Goal: Task Accomplishment & Management: Complete application form

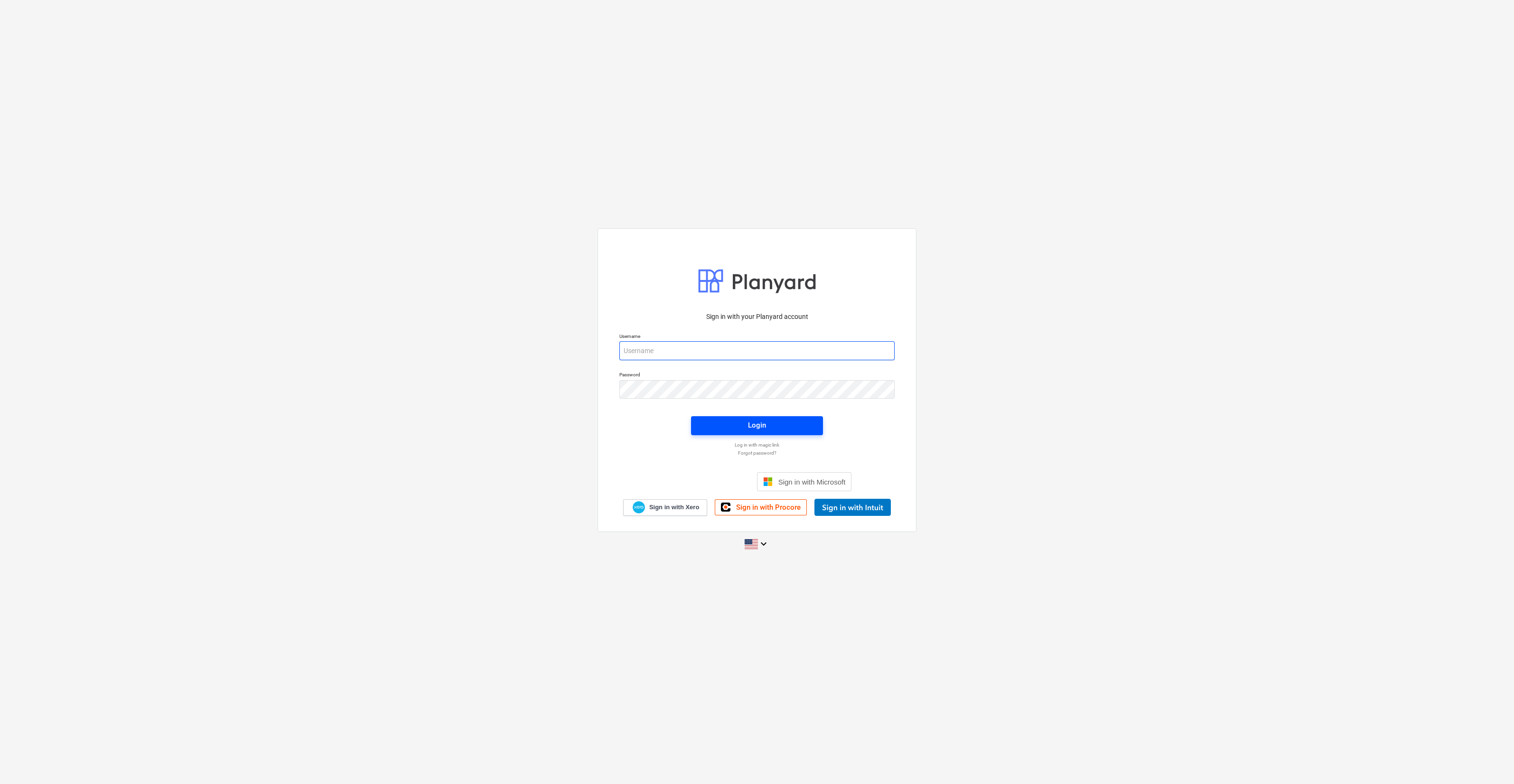
type input "[PERSON_NAME][EMAIL_ADDRESS][DOMAIN_NAME]"
click at [757, 429] on div "Login" at bounding box center [757, 425] width 18 height 12
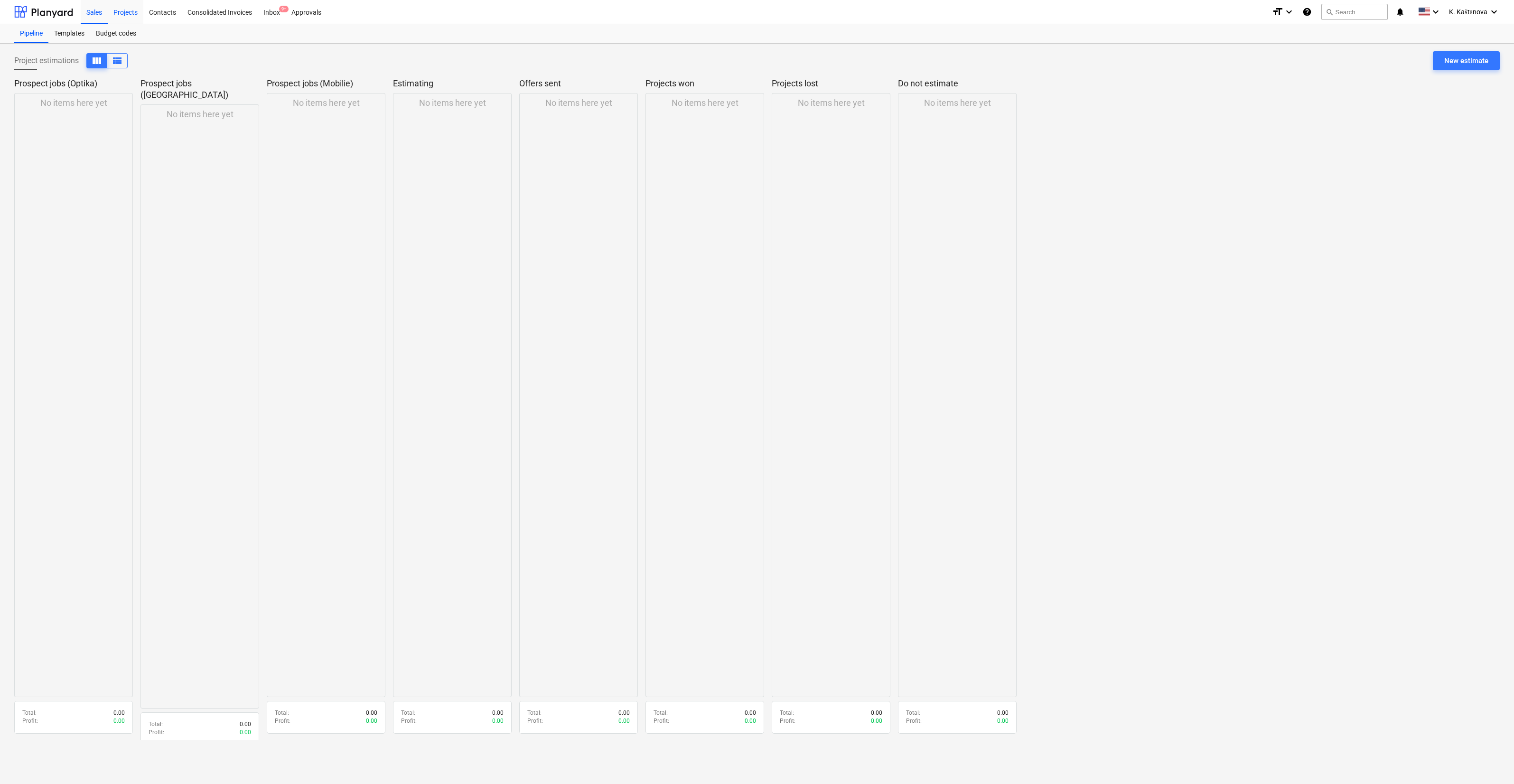
click at [132, 13] on div "Projects" at bounding box center [125, 11] width 35 height 24
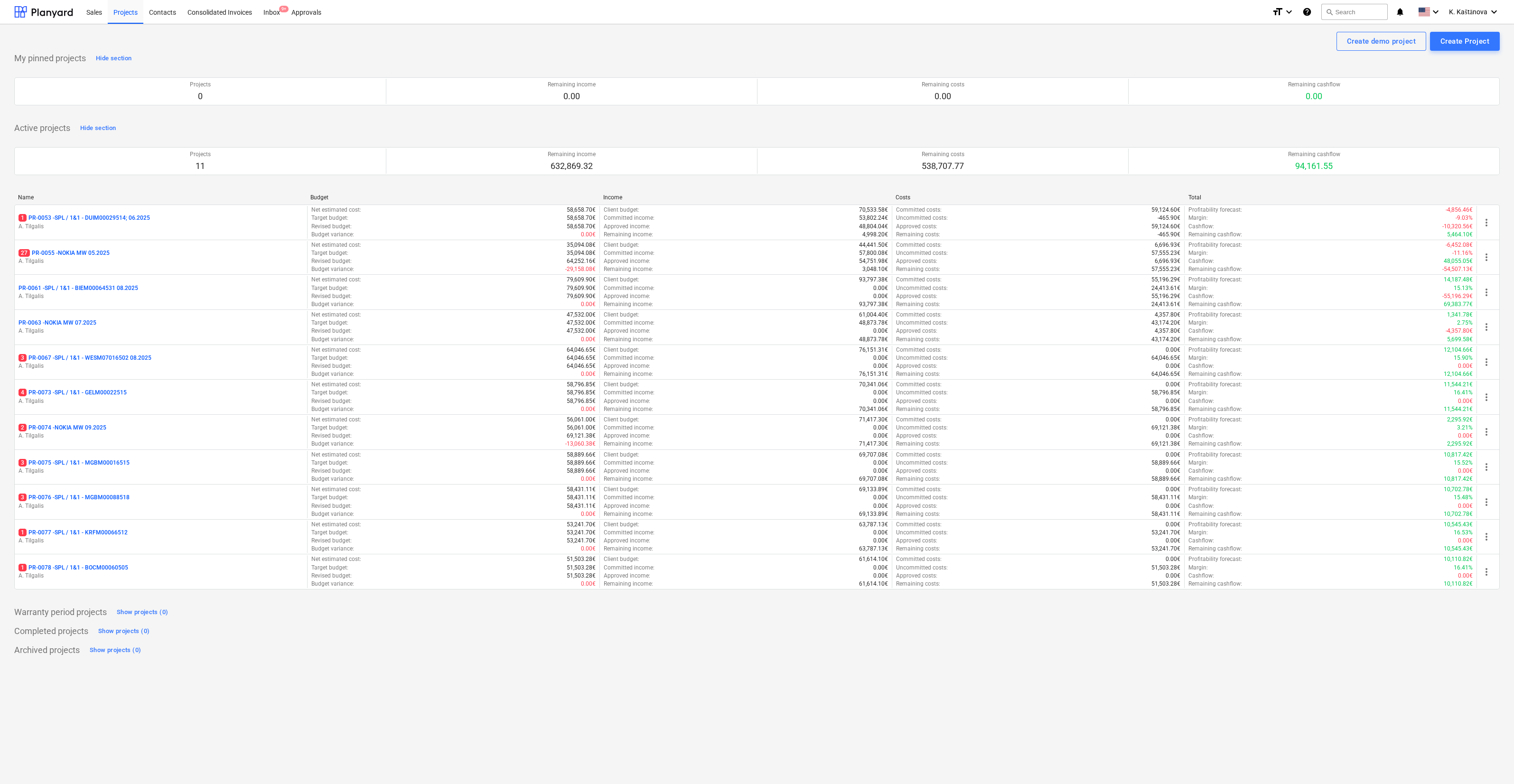
click at [108, 322] on div "PR-0063 - NOKIA MW 07.2025" at bounding box center [161, 323] width 285 height 8
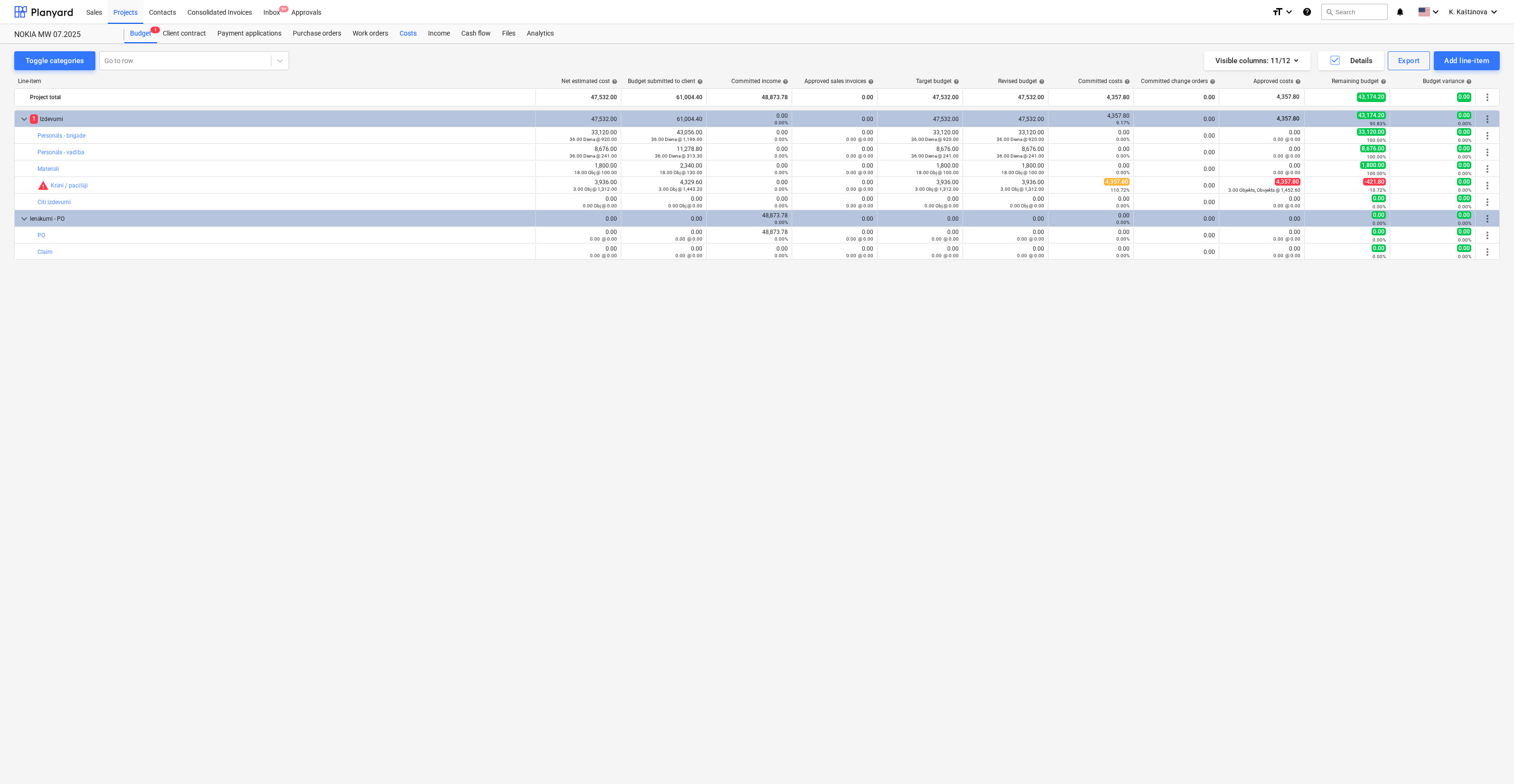
click at [400, 29] on div "Costs" at bounding box center [409, 33] width 29 height 19
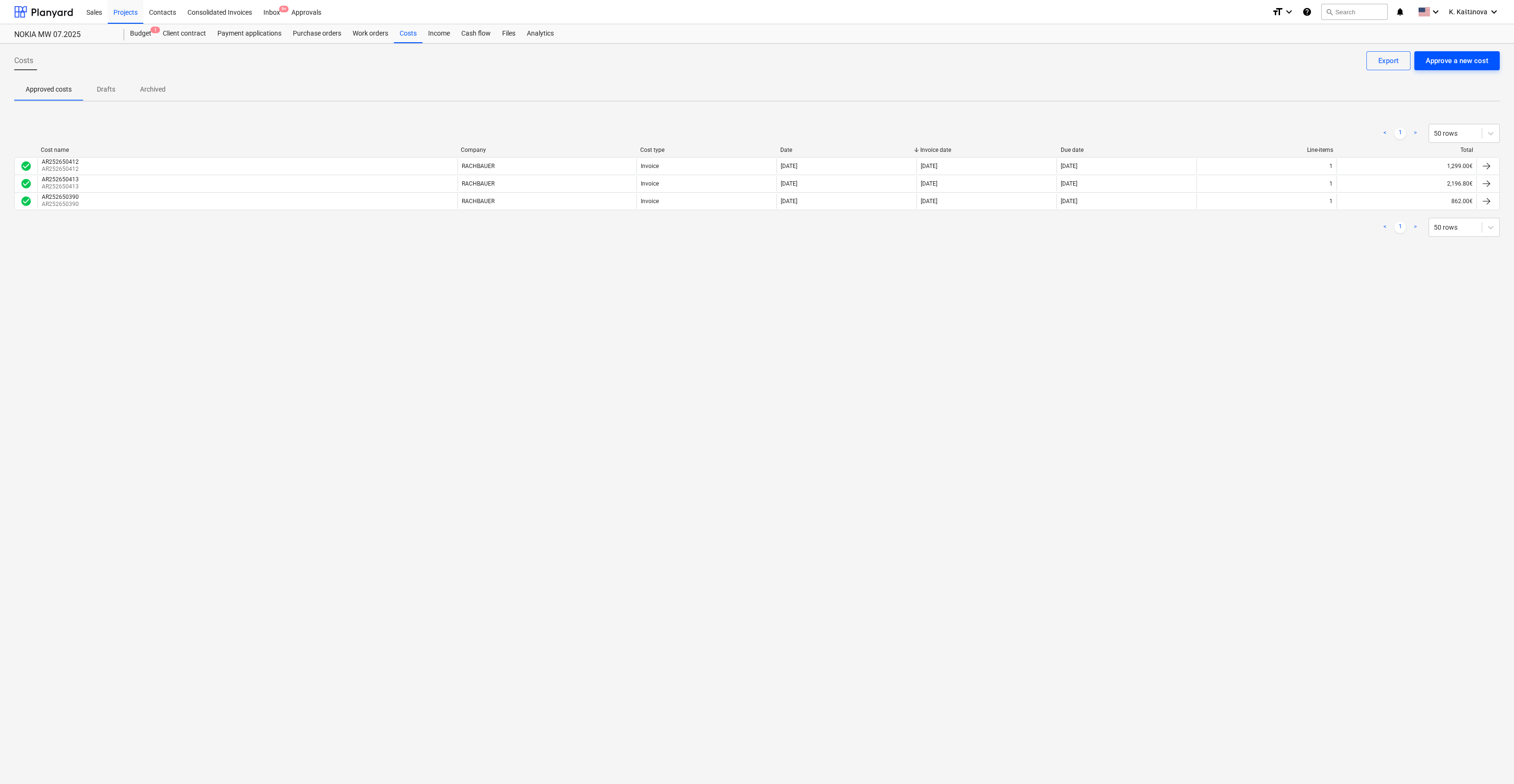
click at [1447, 61] on div "Approve a new cost" at bounding box center [1457, 61] width 63 height 12
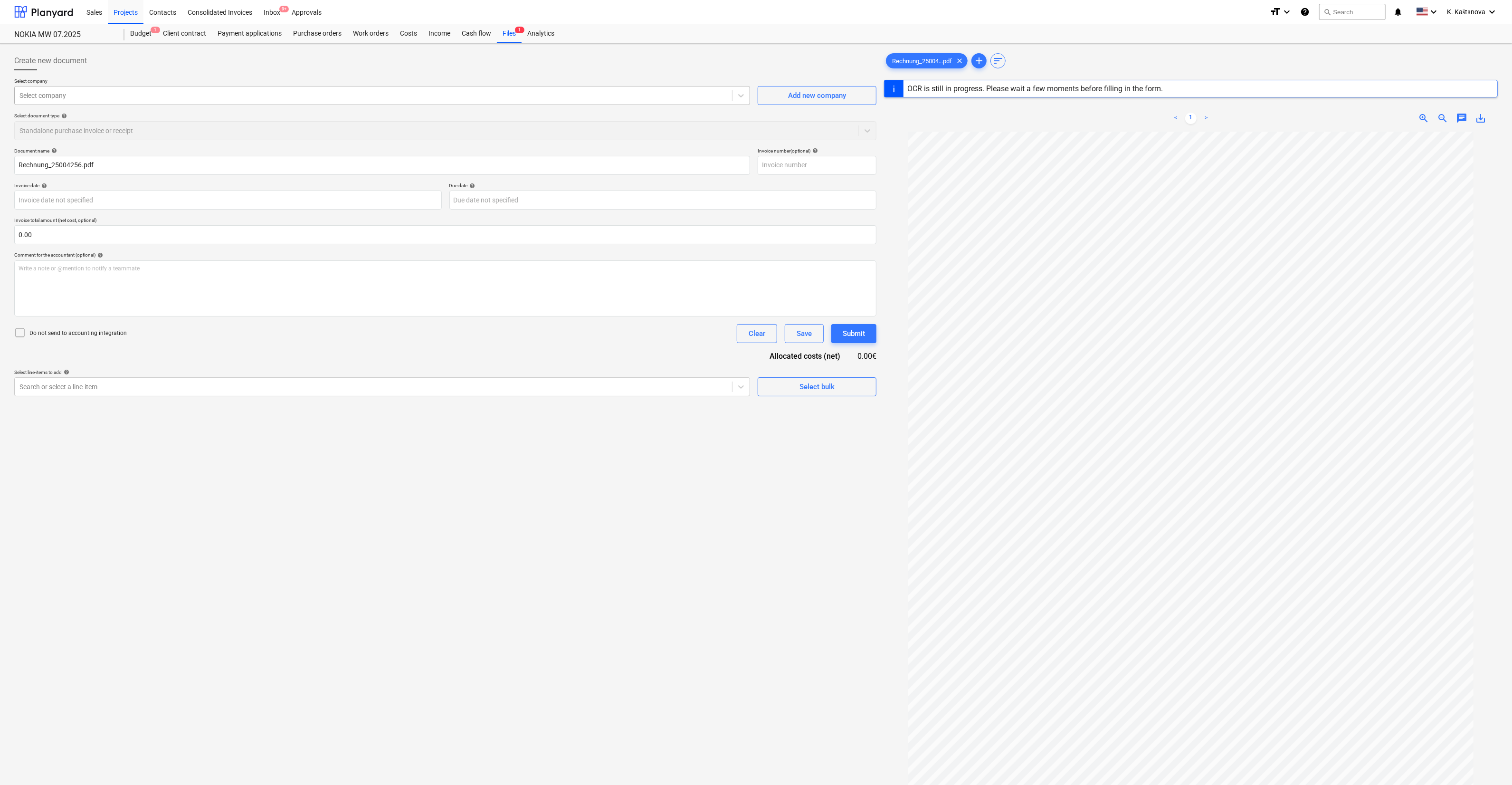
click at [71, 93] on div at bounding box center [373, 96] width 708 height 10
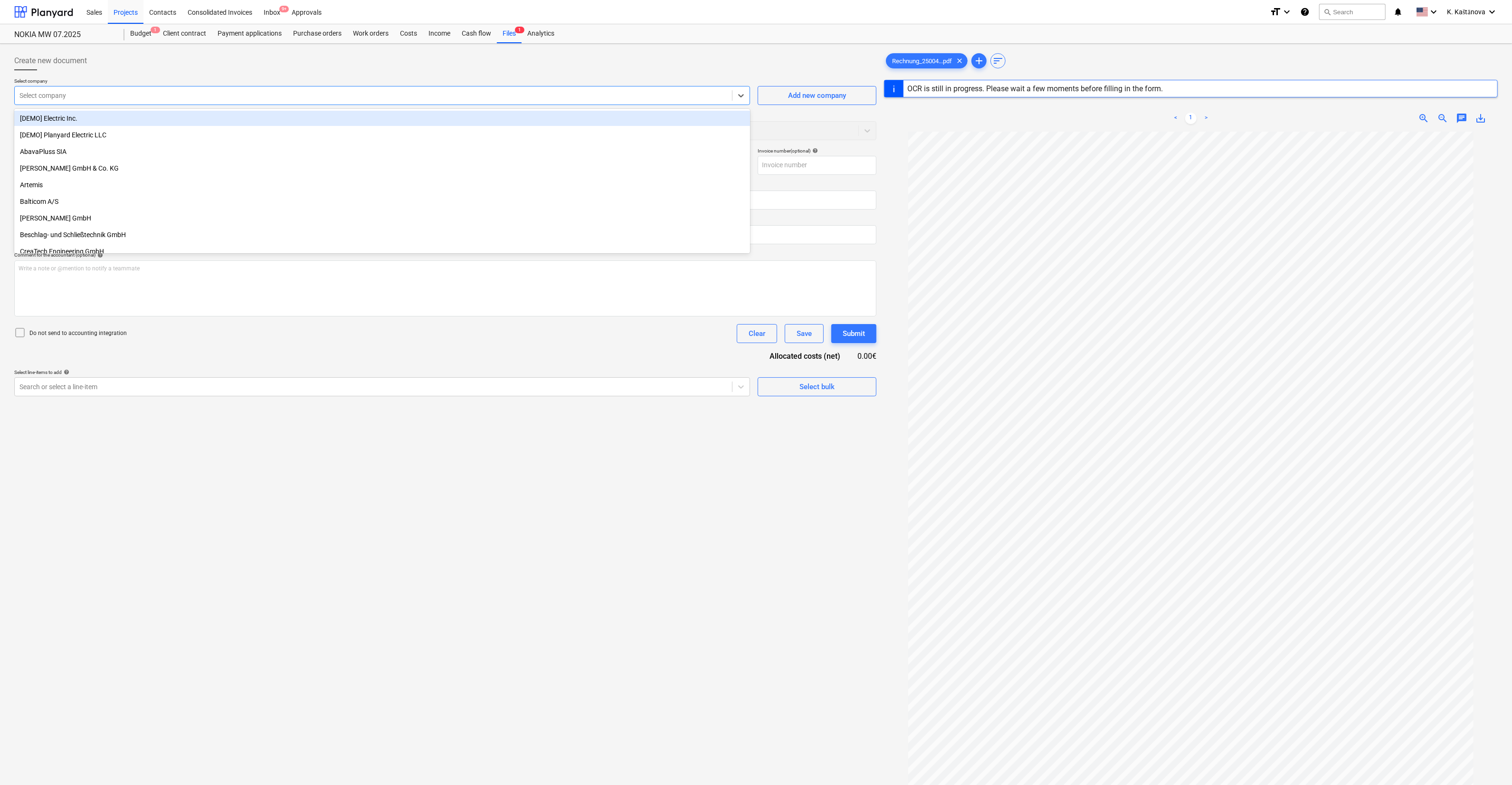
type input "25004256"
type input "[DATE]"
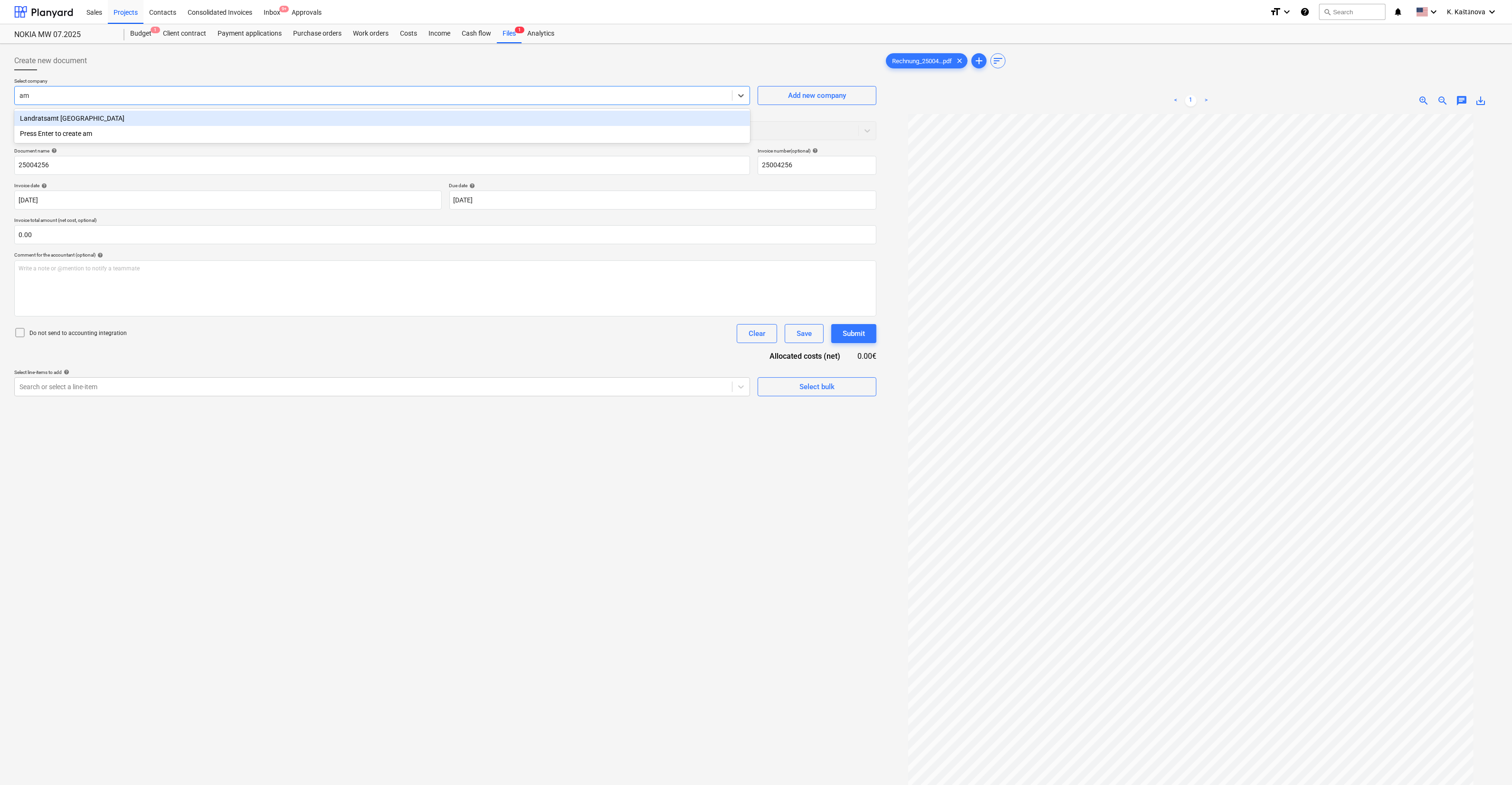
type input "a"
type input "ambar logistics services GmbH"
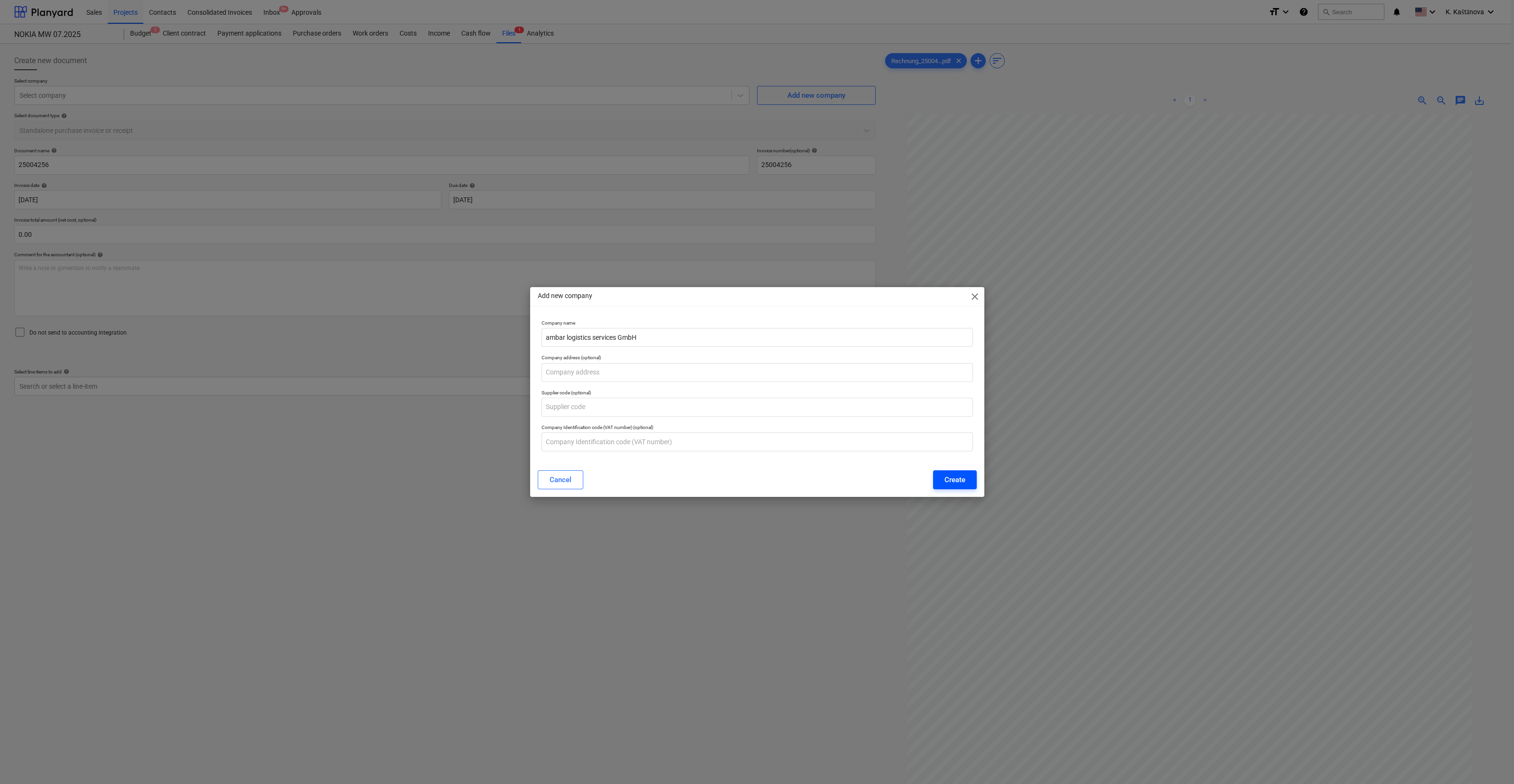
click at [945, 474] on div "Create" at bounding box center [955, 480] width 21 height 12
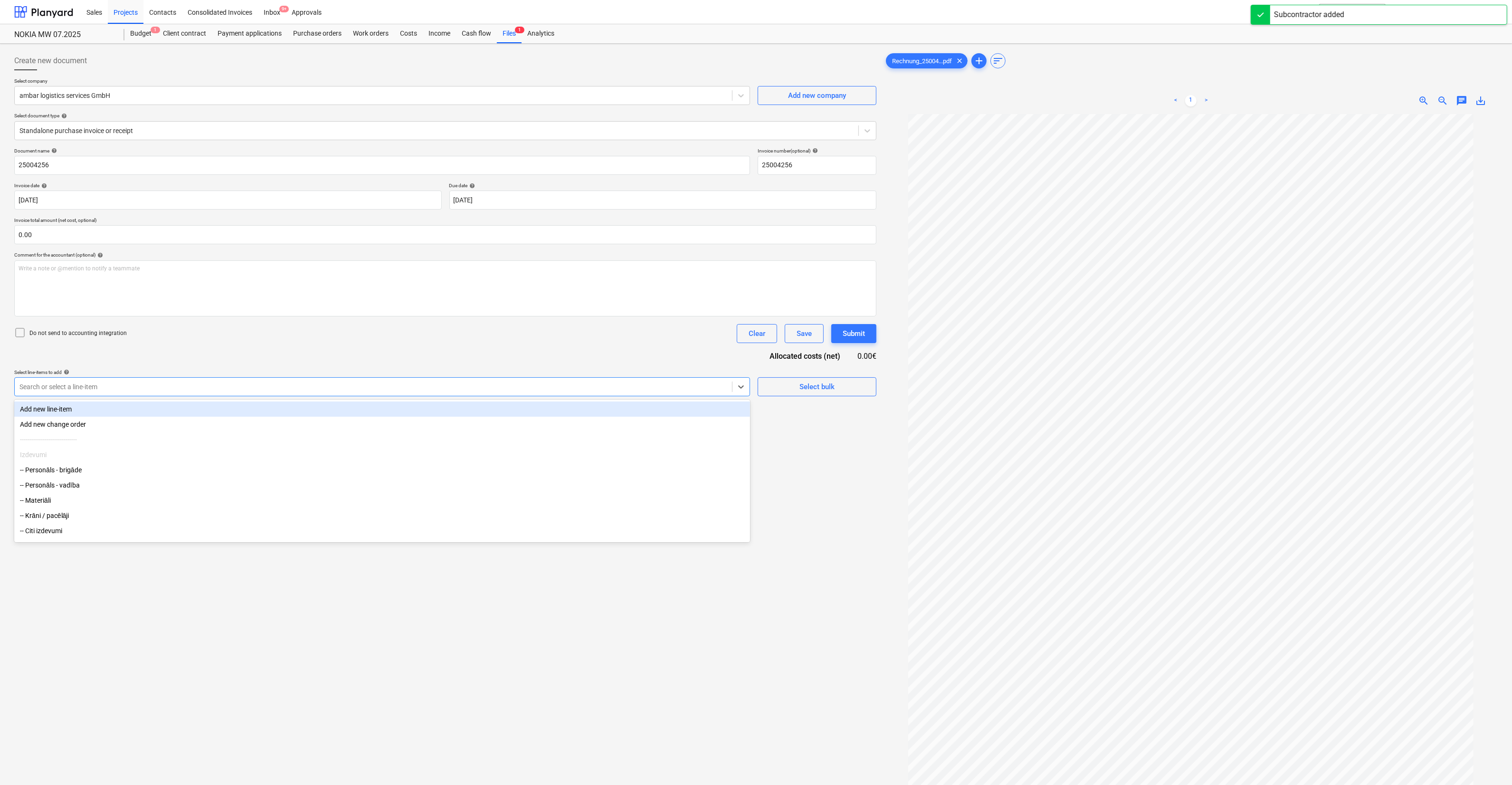
click at [162, 382] on div at bounding box center [373, 387] width 708 height 10
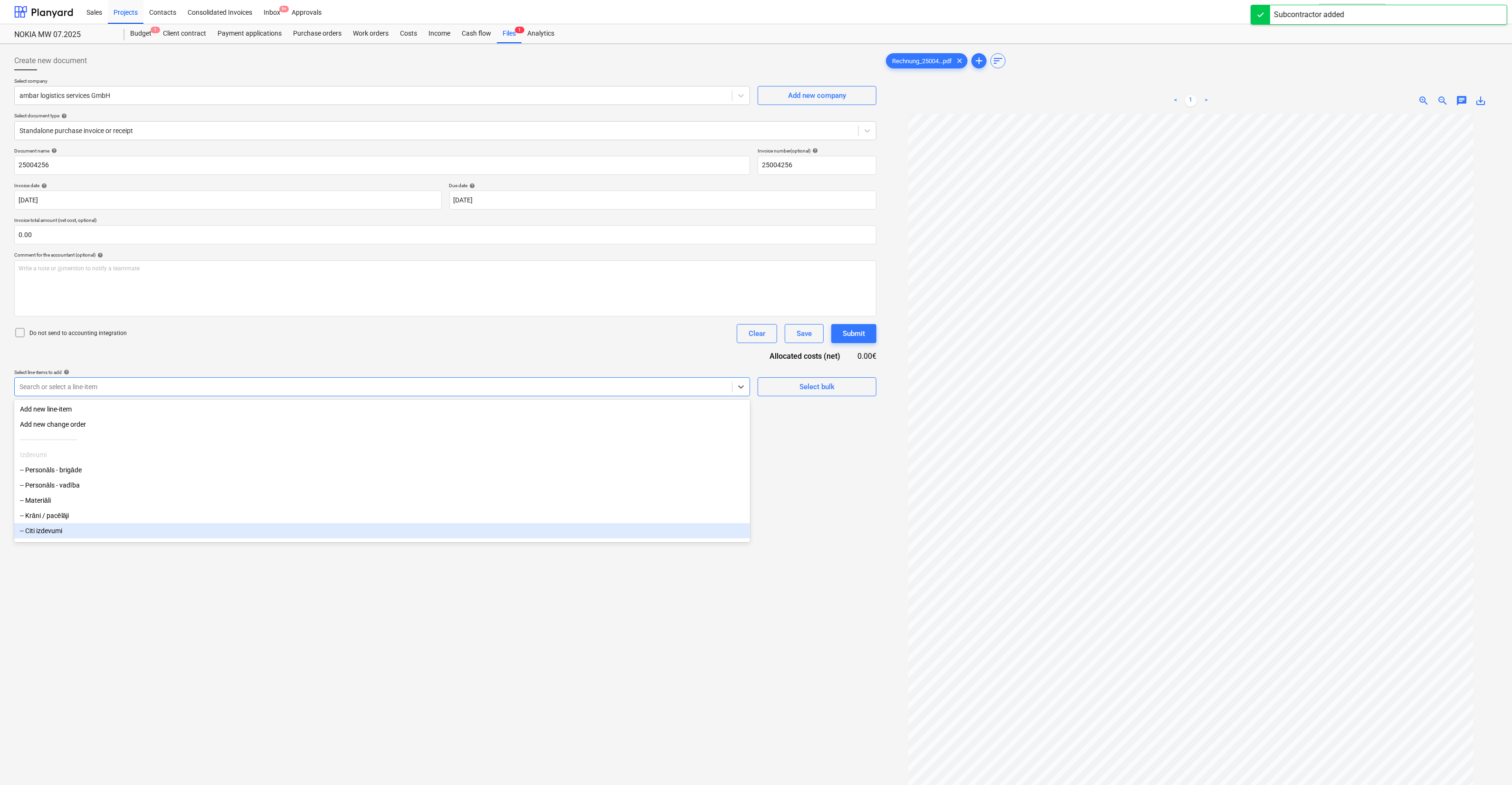
scroll to position [47, 0]
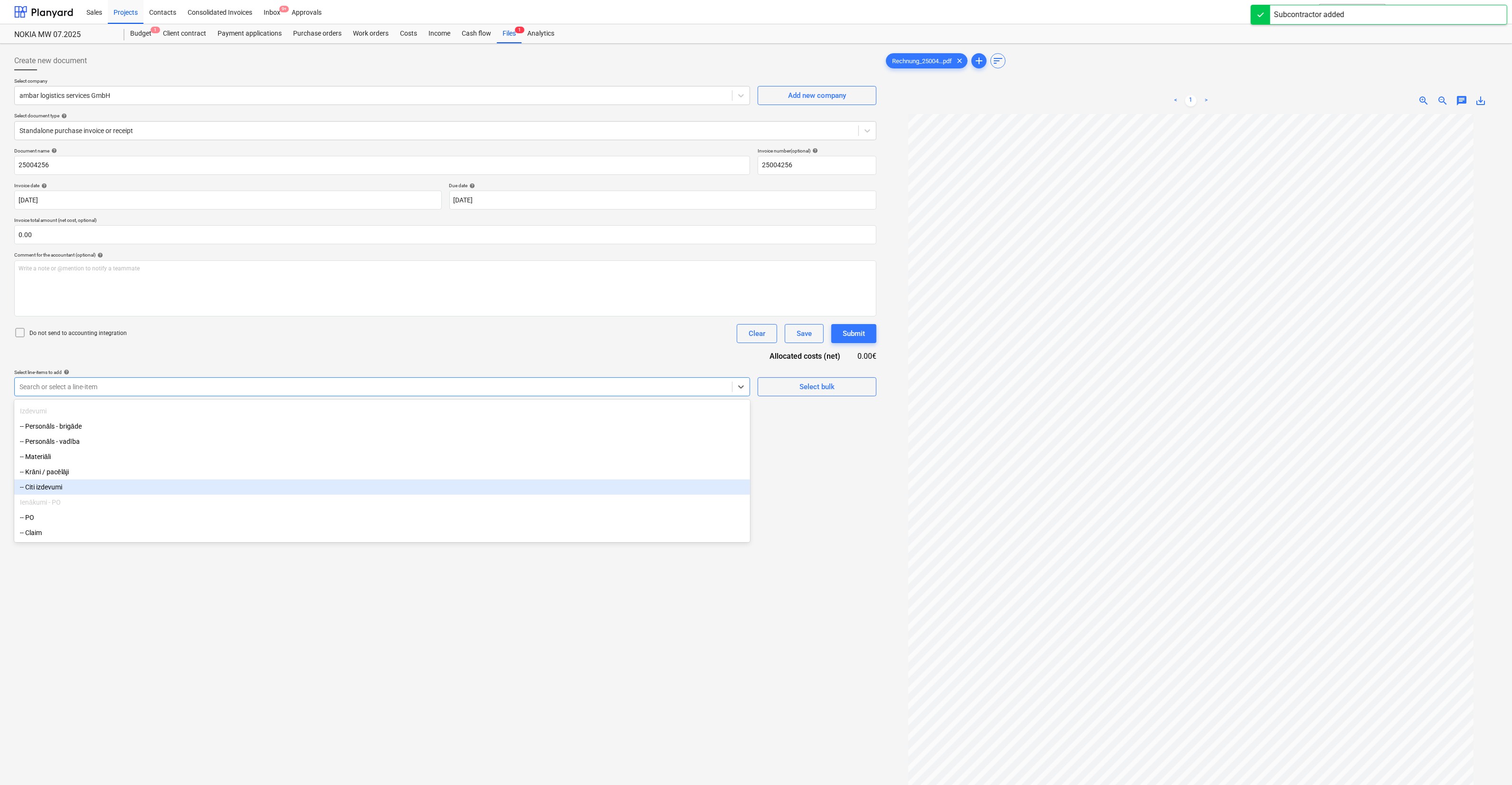
click at [221, 491] on div "-- Citi izdevumi" at bounding box center [382, 487] width 736 height 15
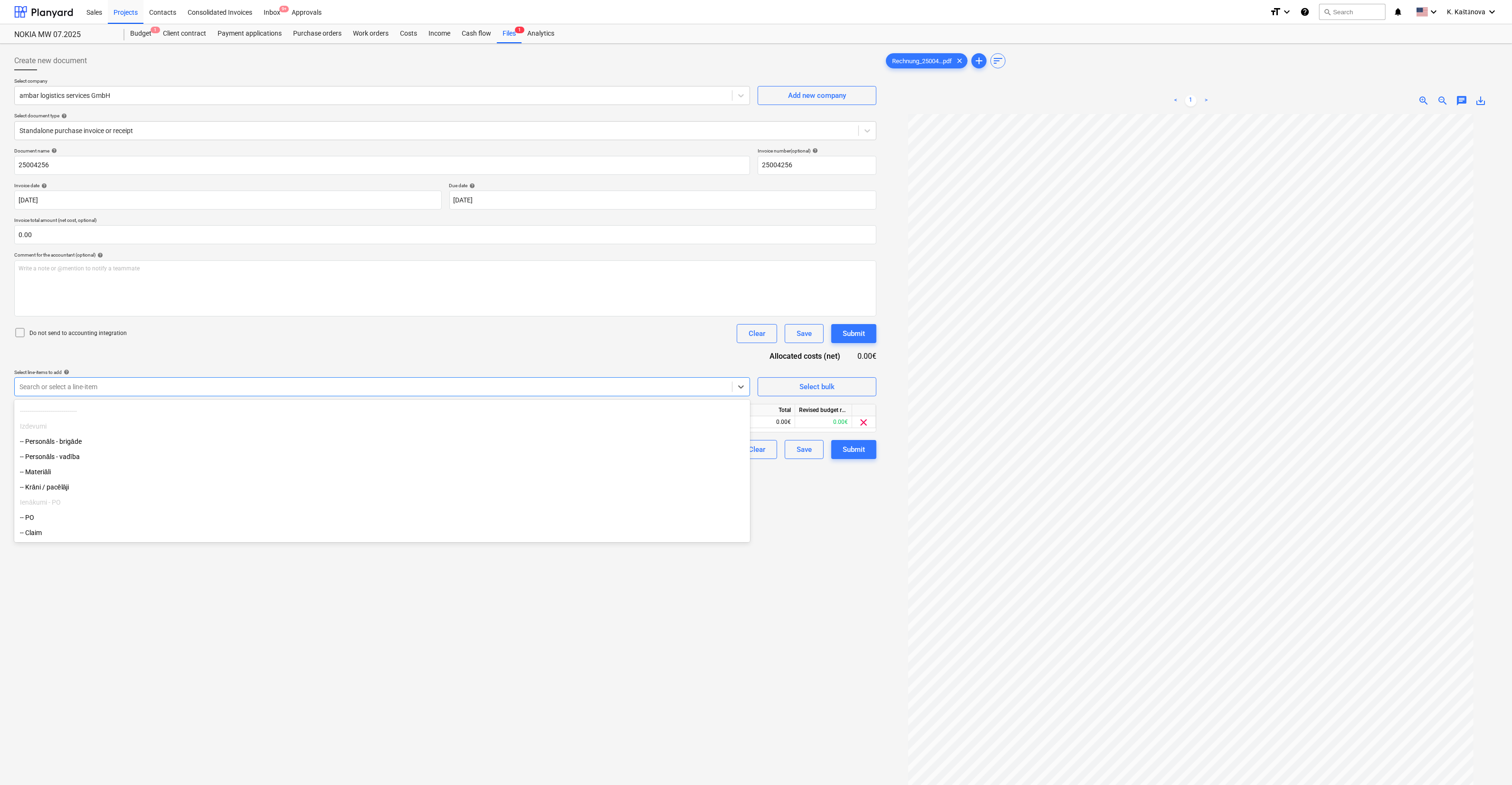
scroll to position [32, 0]
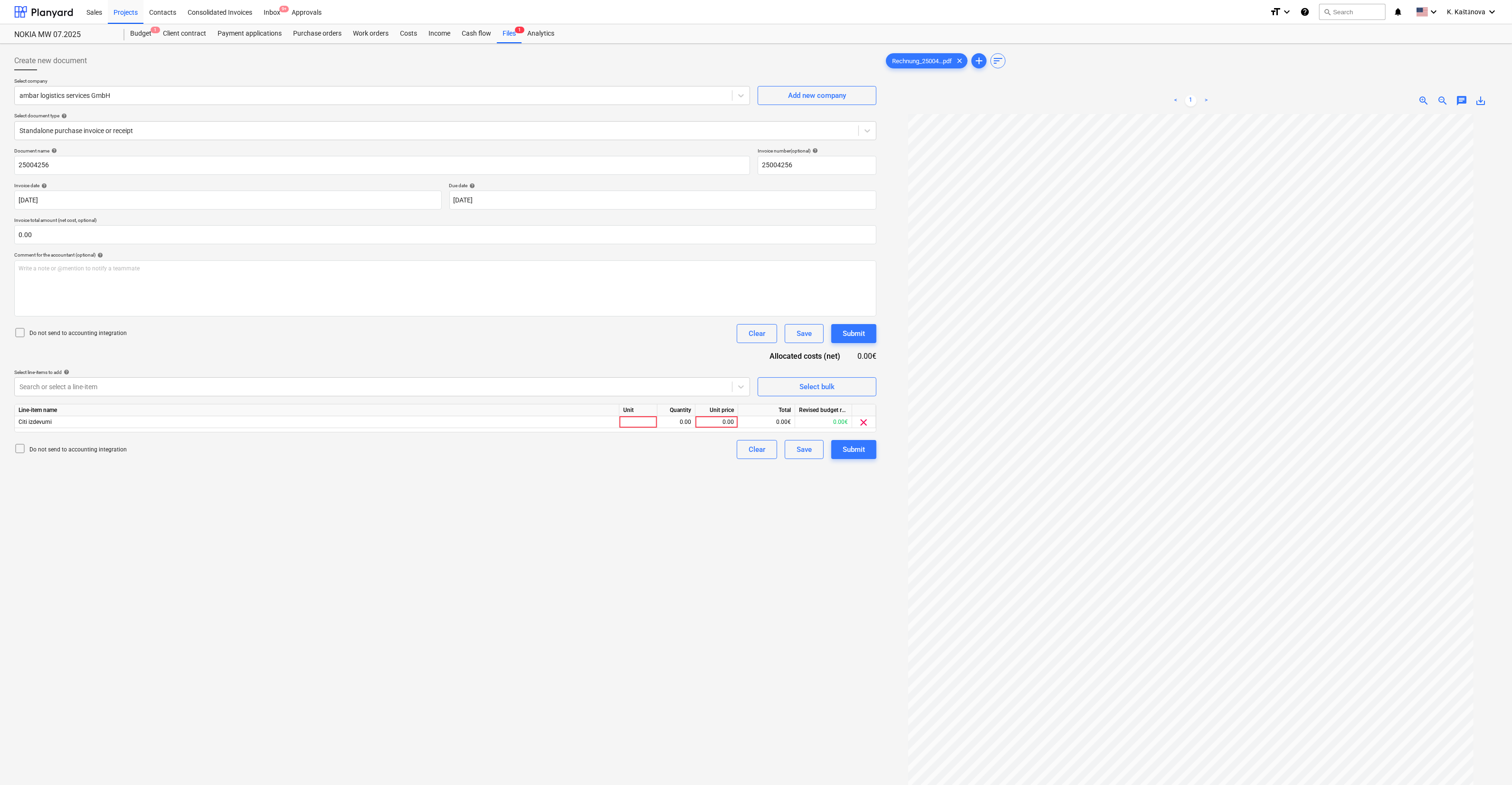
drag, startPoint x: 724, startPoint y: 578, endPoint x: 711, endPoint y: 560, distance: 22.2
click at [724, 577] on div "Create new document Select company ambar logistics services GmbH Add new compan…" at bounding box center [445, 462] width 870 height 829
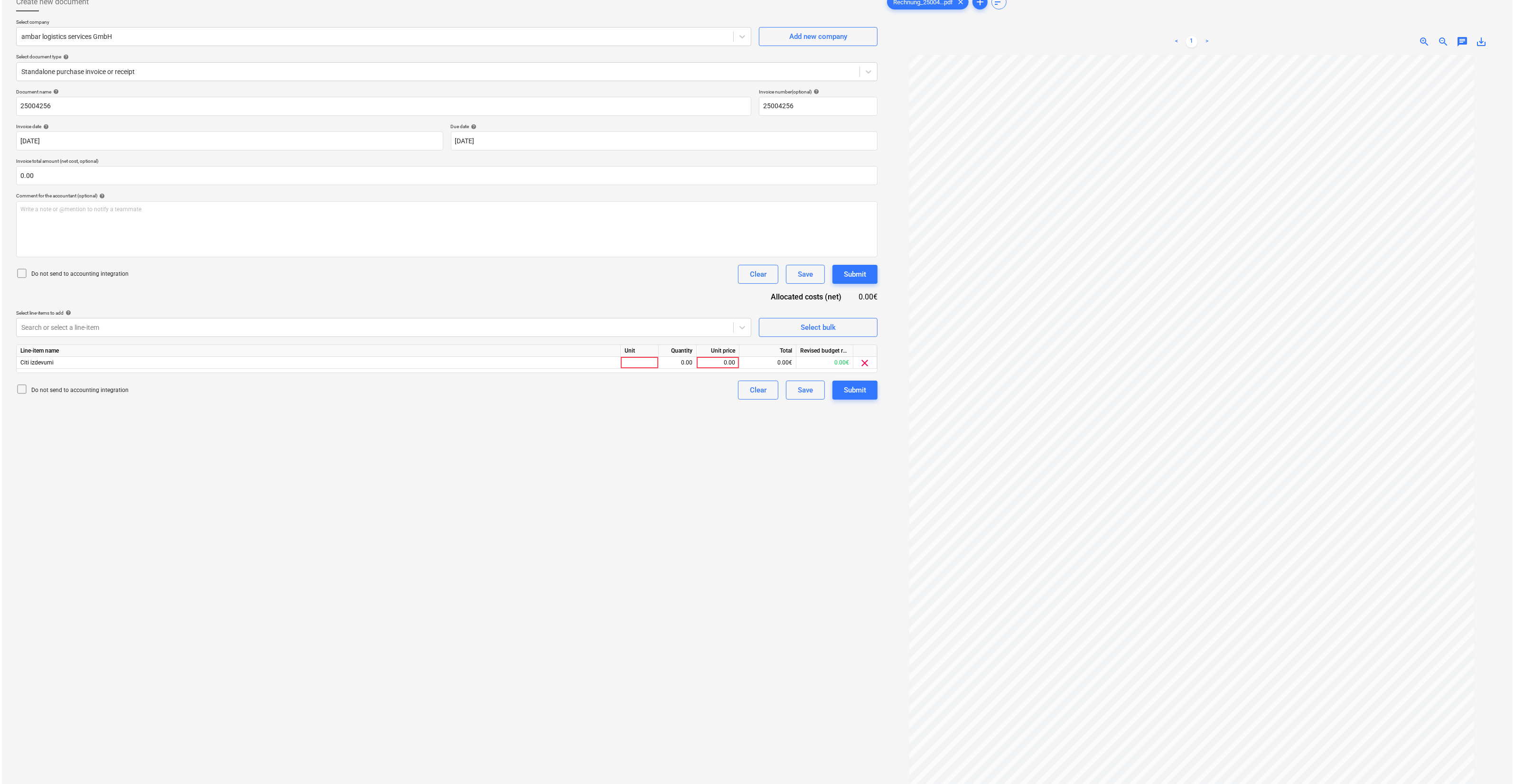
scroll to position [0, 0]
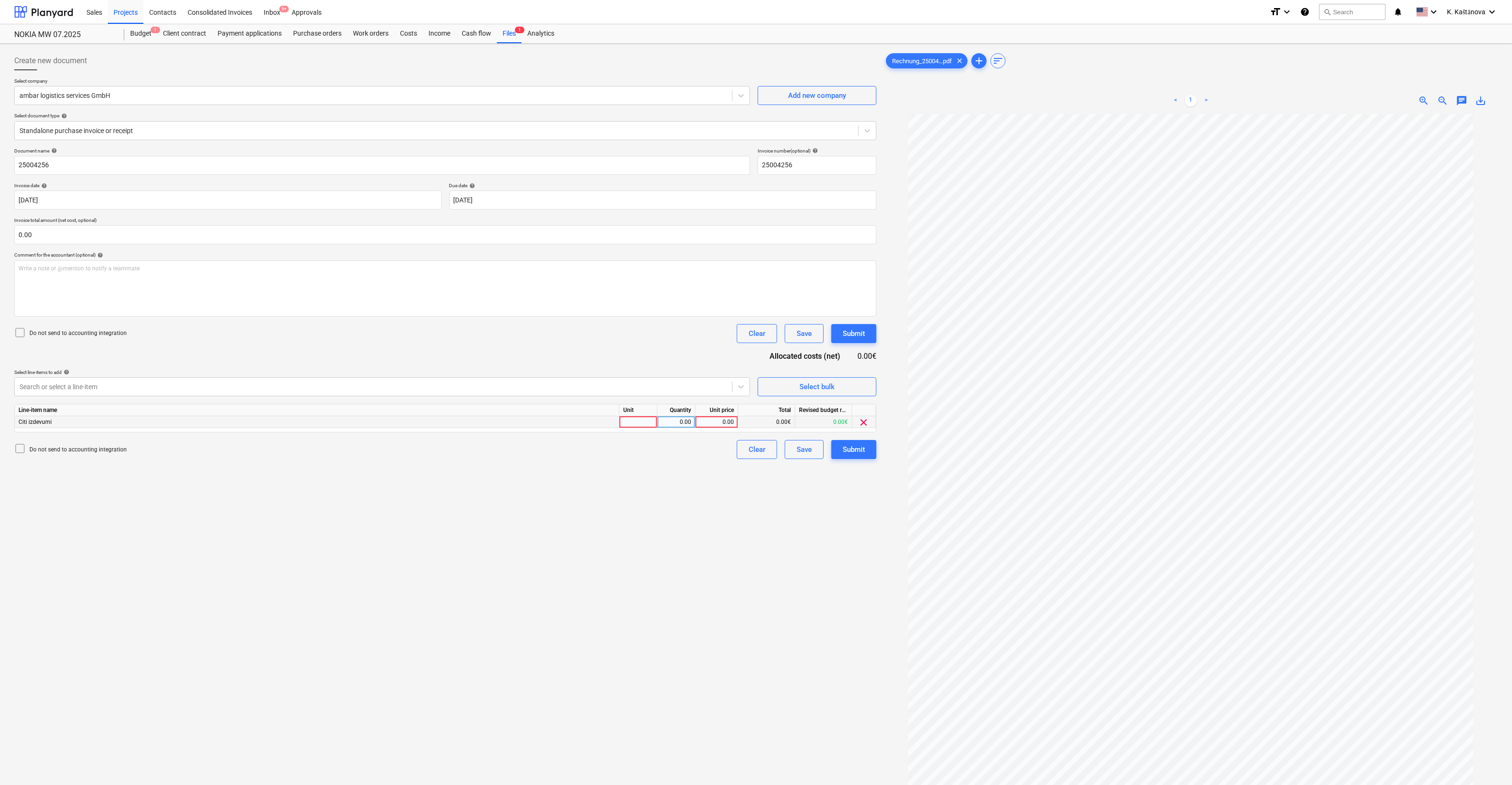
click at [636, 421] on div at bounding box center [639, 422] width 38 height 12
type input "Objekts"
type input "318"
click at [754, 513] on div "Create new document Select company ambar logistics services GmbH Add new compan…" at bounding box center [445, 462] width 870 height 829
click at [802, 448] on div "Save" at bounding box center [804, 449] width 15 height 12
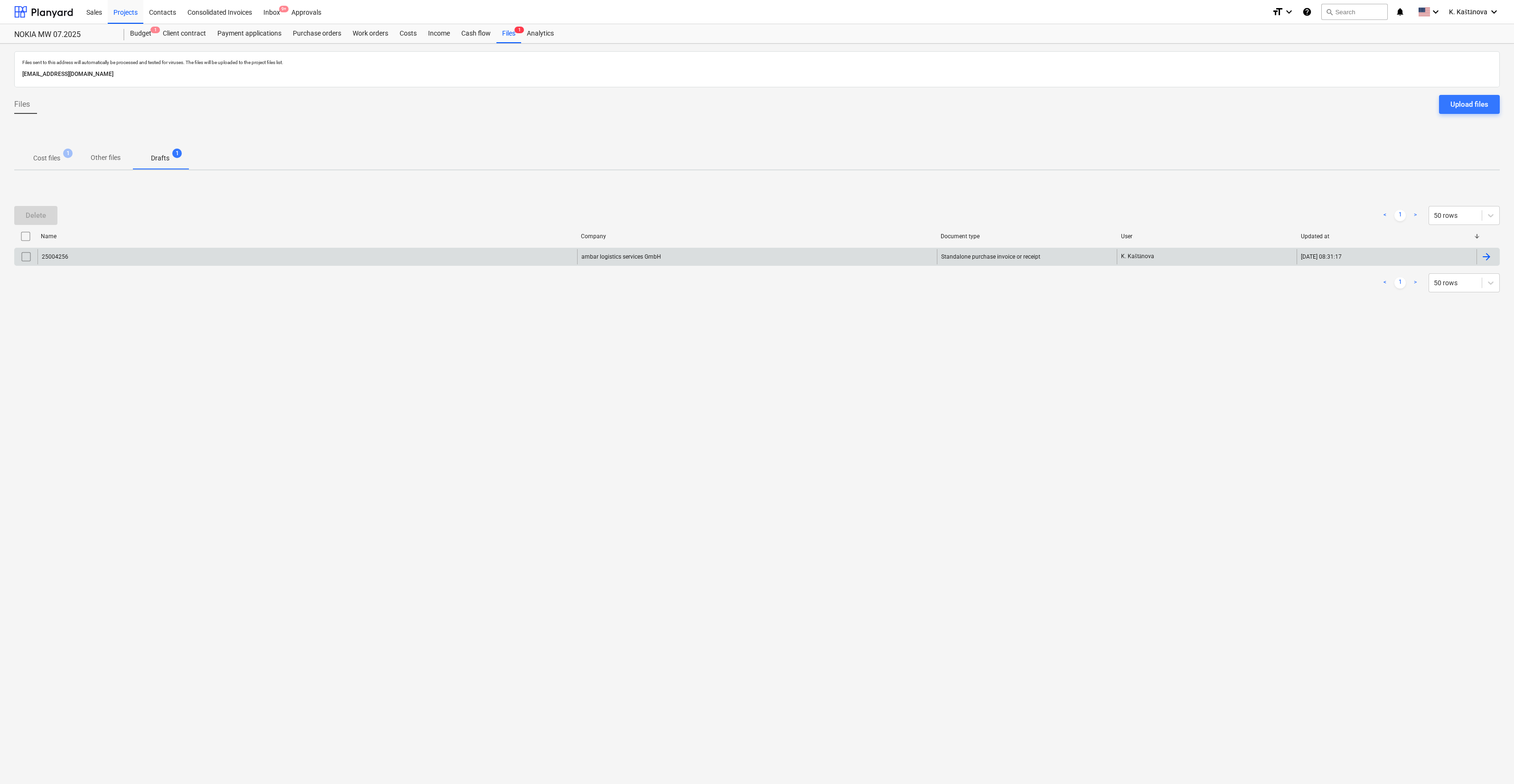
click at [414, 254] on div "25004256" at bounding box center [307, 256] width 539 height 15
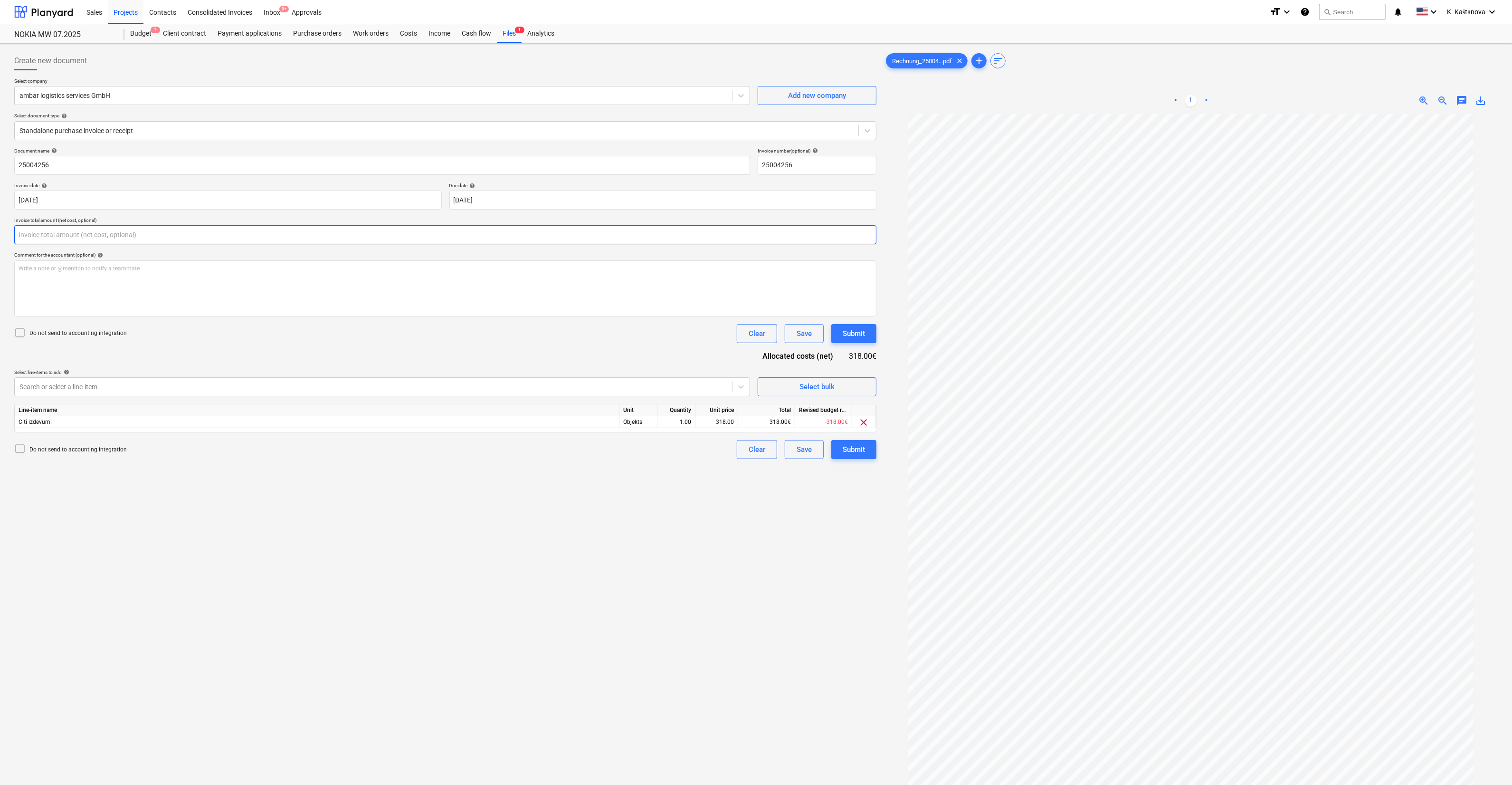
click at [414, 233] on input "text" at bounding box center [445, 235] width 862 height 19
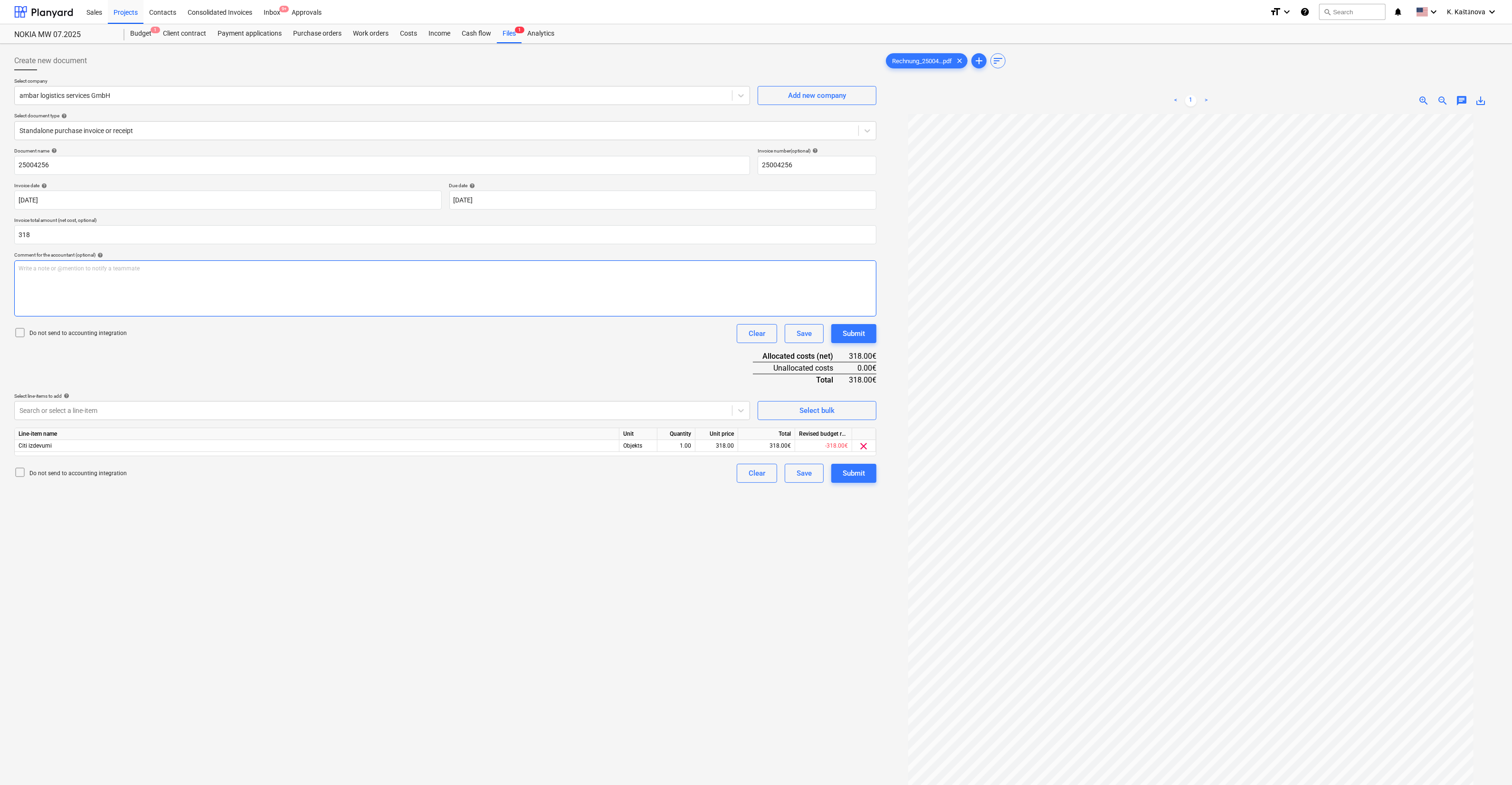
type input "318.00"
click at [523, 274] on div "Write a note or @mention to notify a teammate [PERSON_NAME]" at bounding box center [445, 288] width 862 height 56
click at [802, 325] on button "Save" at bounding box center [804, 334] width 39 height 19
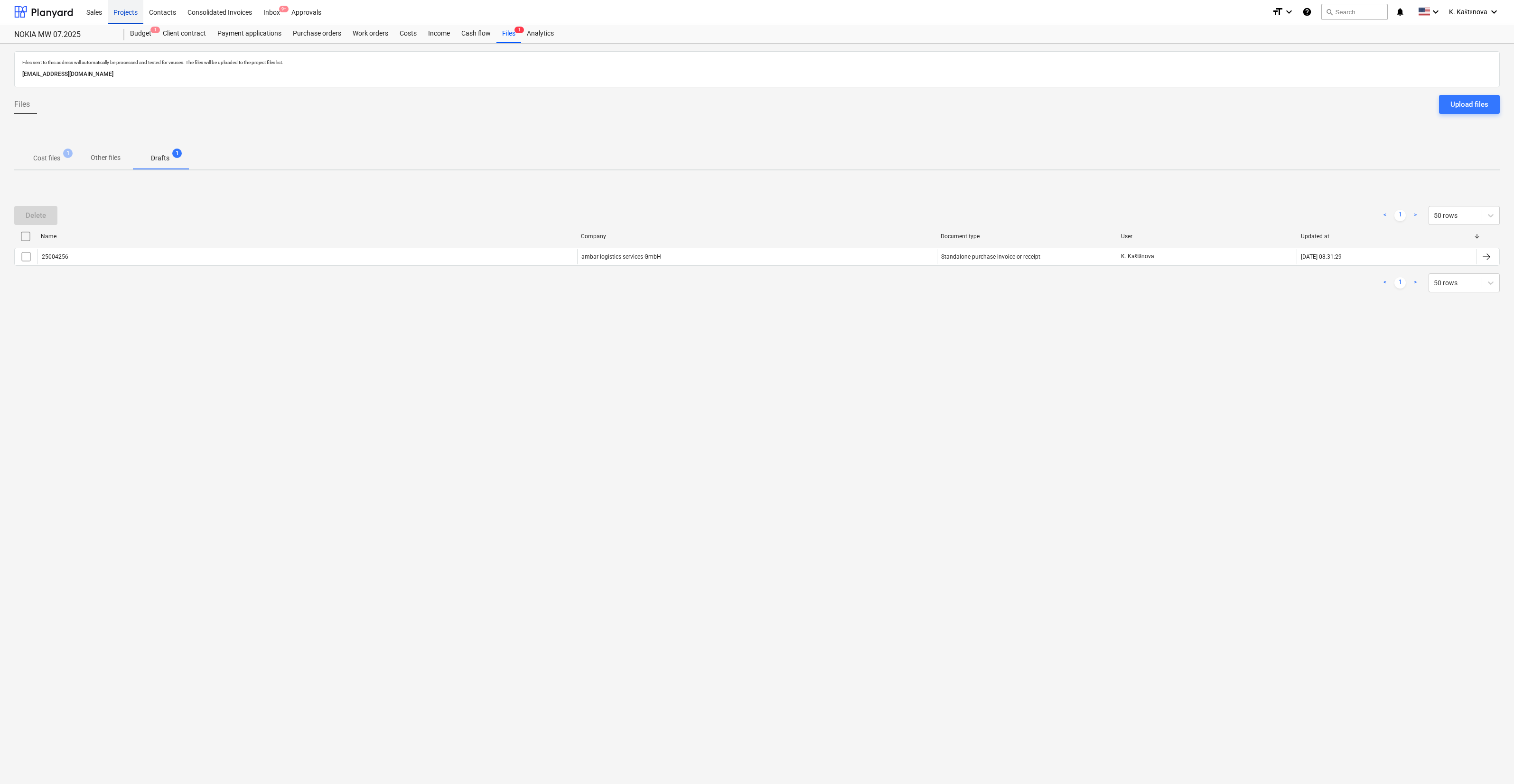
click at [114, 9] on div "Projects" at bounding box center [125, 11] width 35 height 24
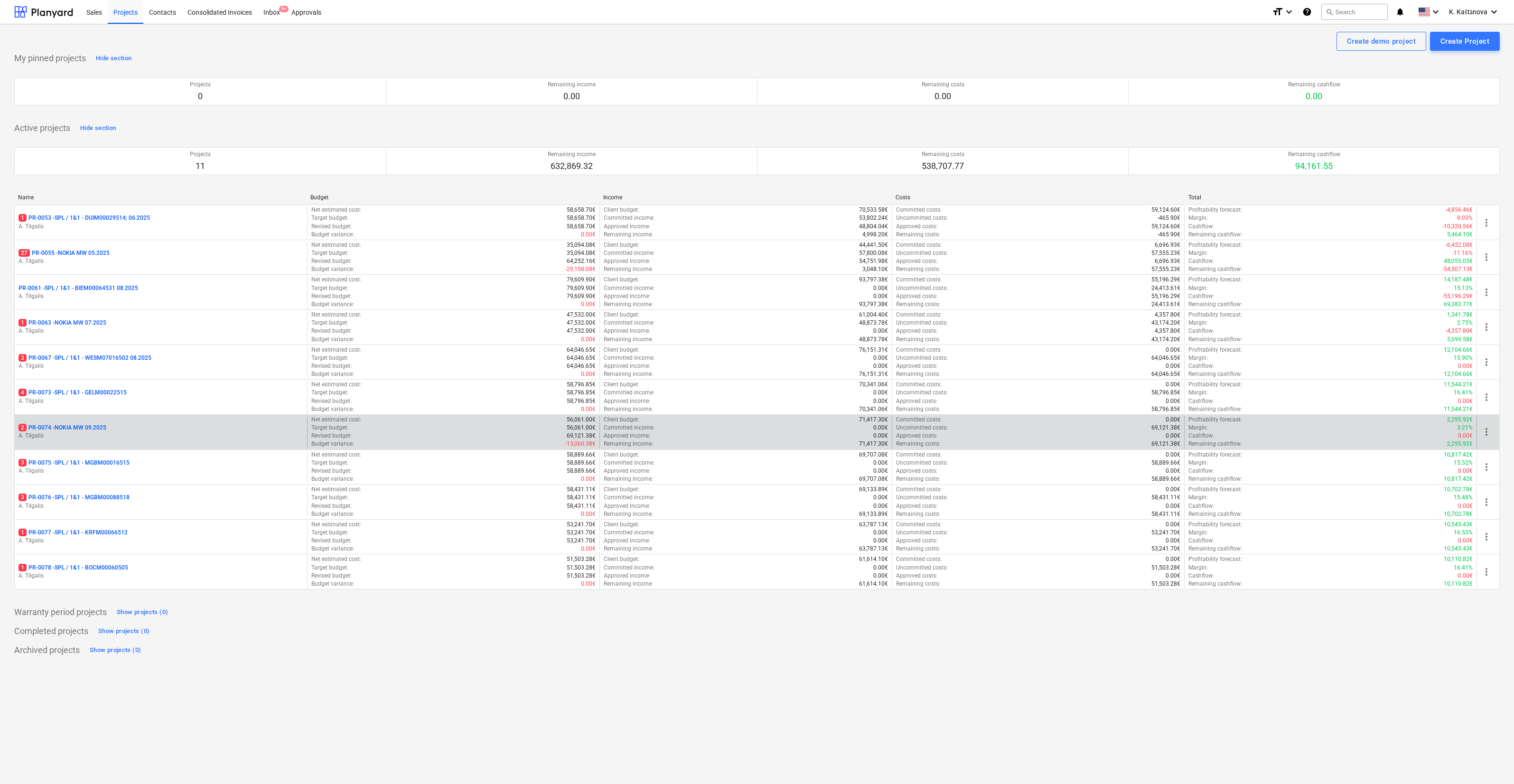
click at [140, 425] on div "2 PR-0074 - NOKIA MW 09.2025" at bounding box center [161, 428] width 285 height 8
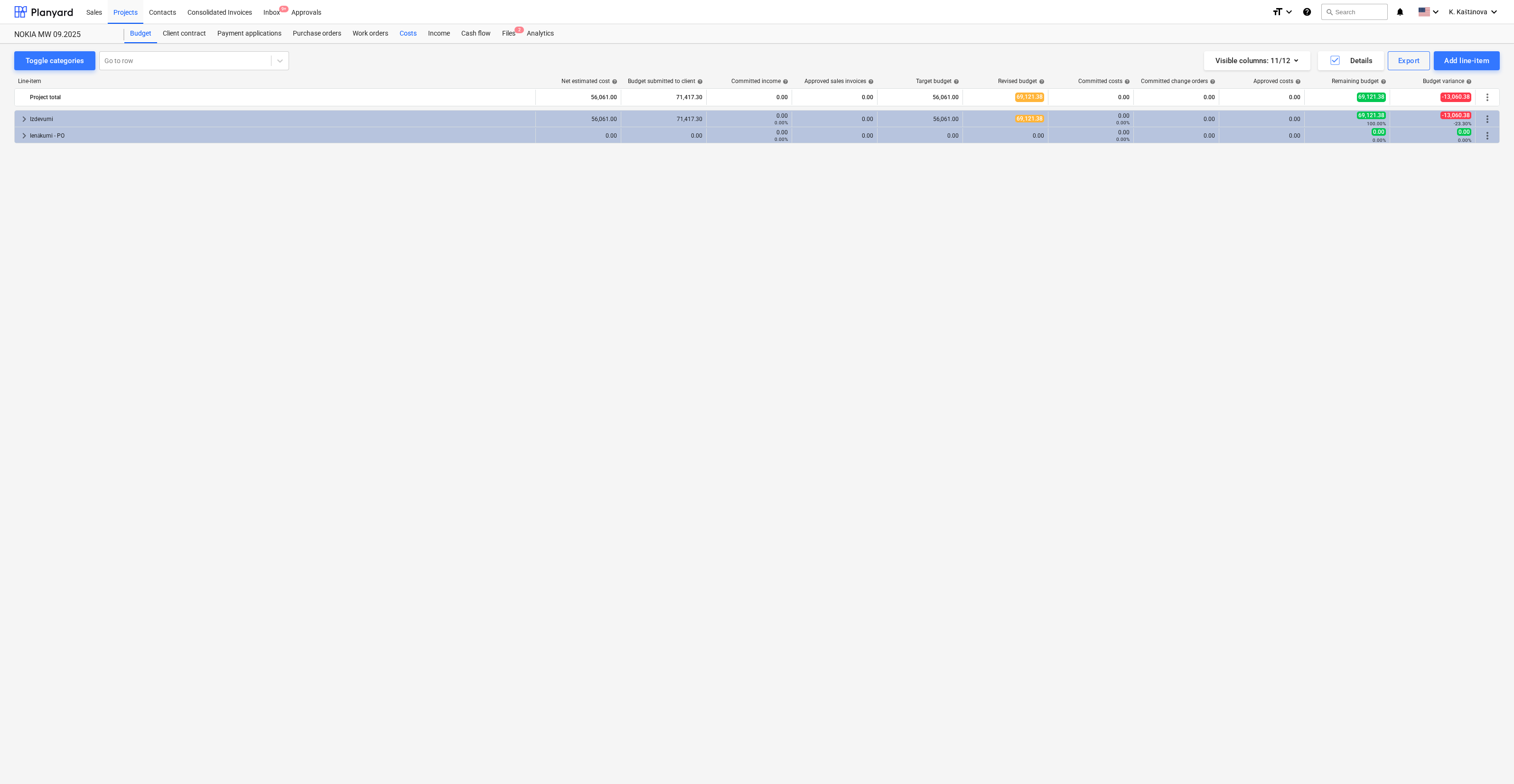
click at [406, 35] on div "Costs" at bounding box center [409, 33] width 29 height 19
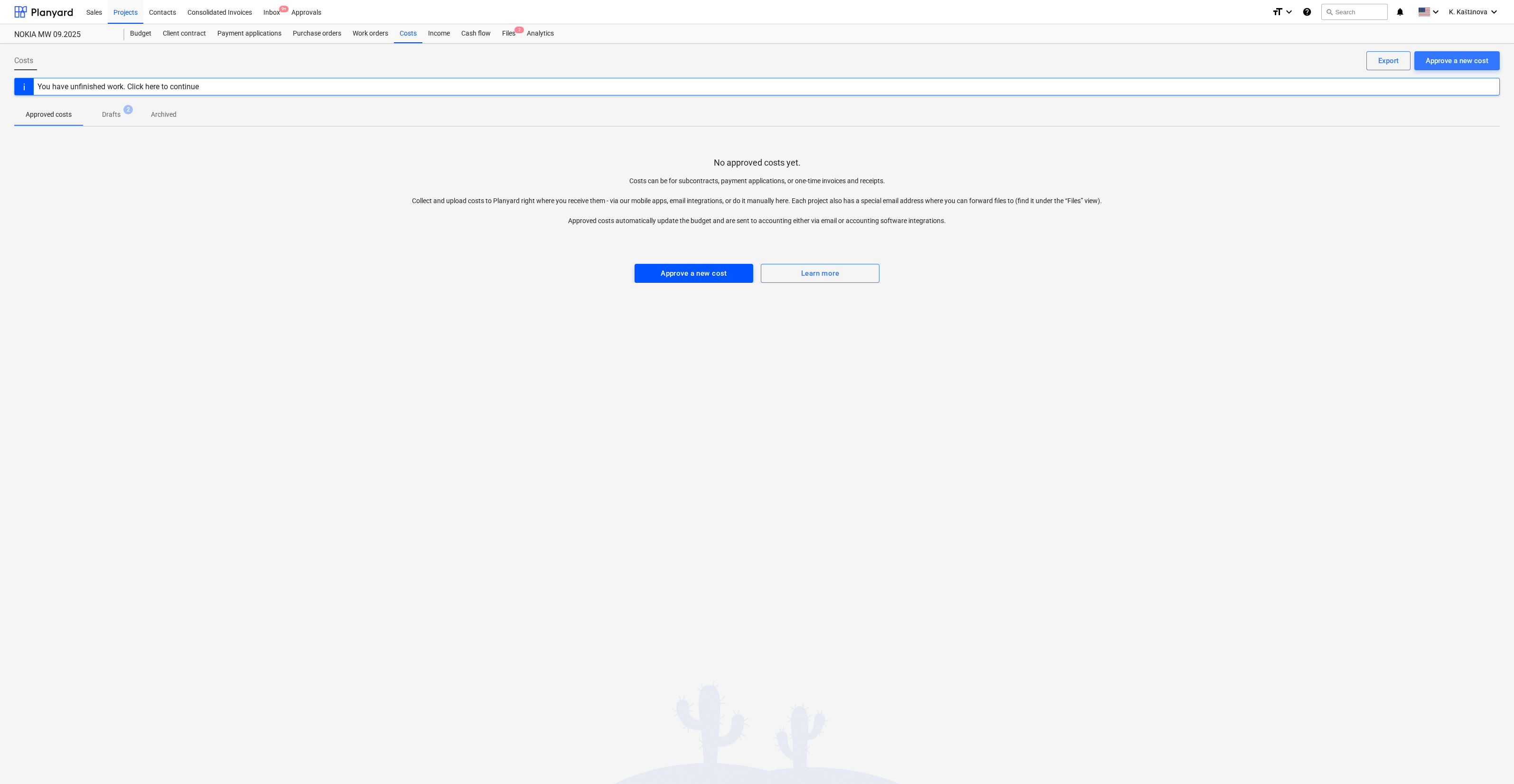
click at [705, 276] on div "Approve a new cost" at bounding box center [694, 273] width 66 height 12
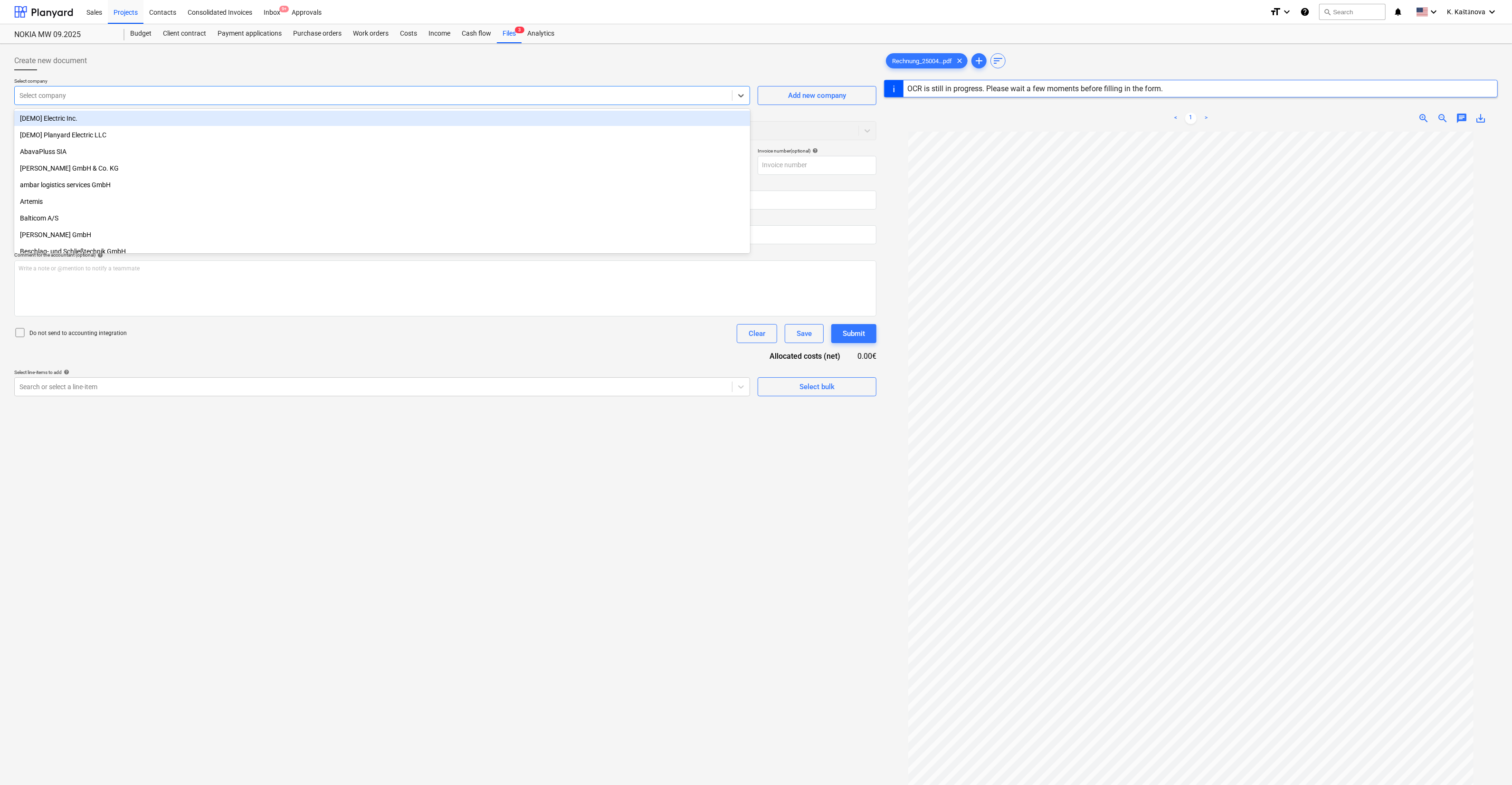
click at [100, 95] on div at bounding box center [373, 96] width 708 height 10
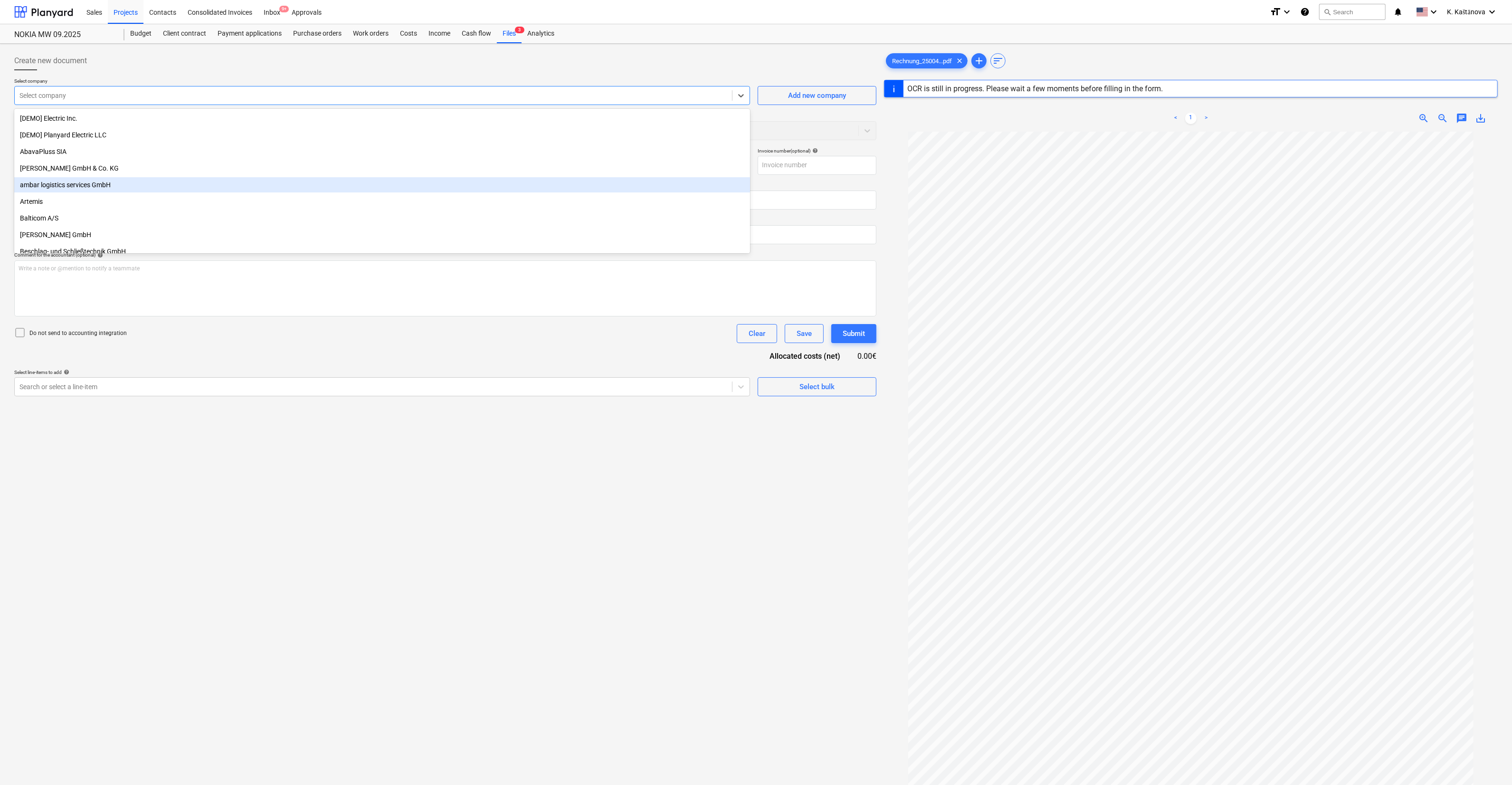
type input "25004257"
type input "[DATE]"
click at [75, 184] on div "ambar logistics services GmbH" at bounding box center [382, 185] width 736 height 15
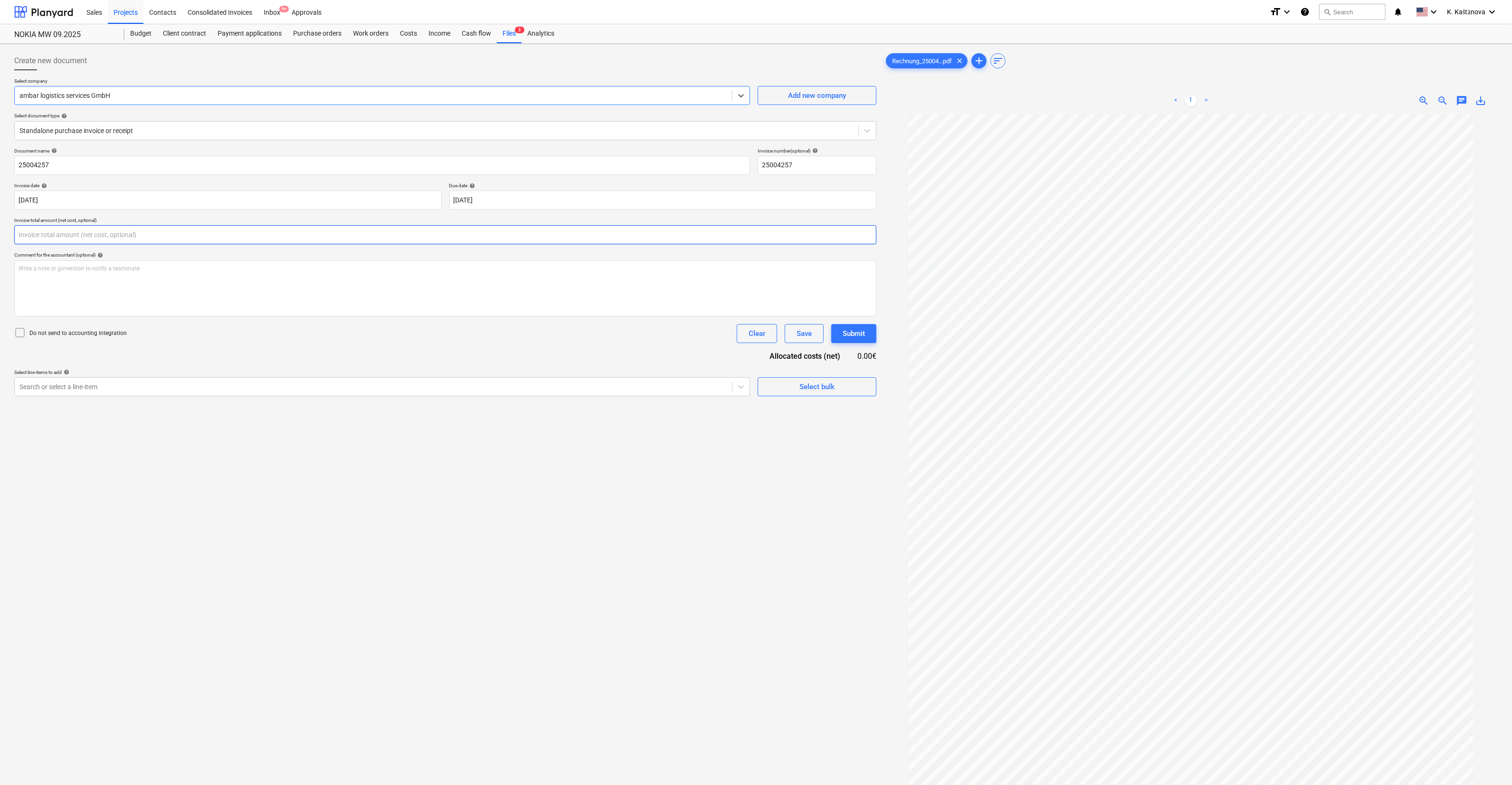
click at [63, 227] on input "text" at bounding box center [445, 235] width 862 height 19
type input "252.00"
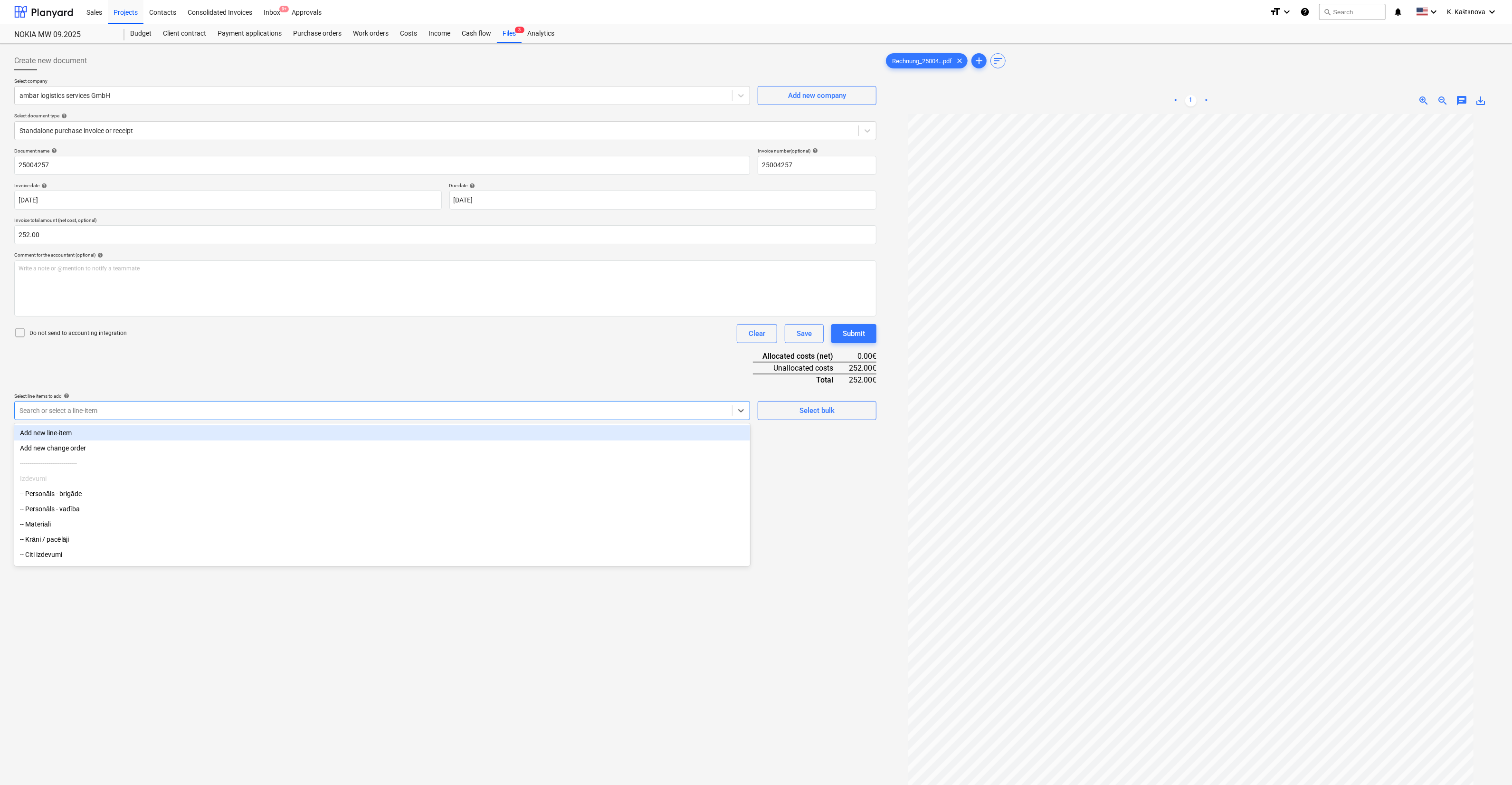
click at [71, 409] on div at bounding box center [373, 410] width 708 height 10
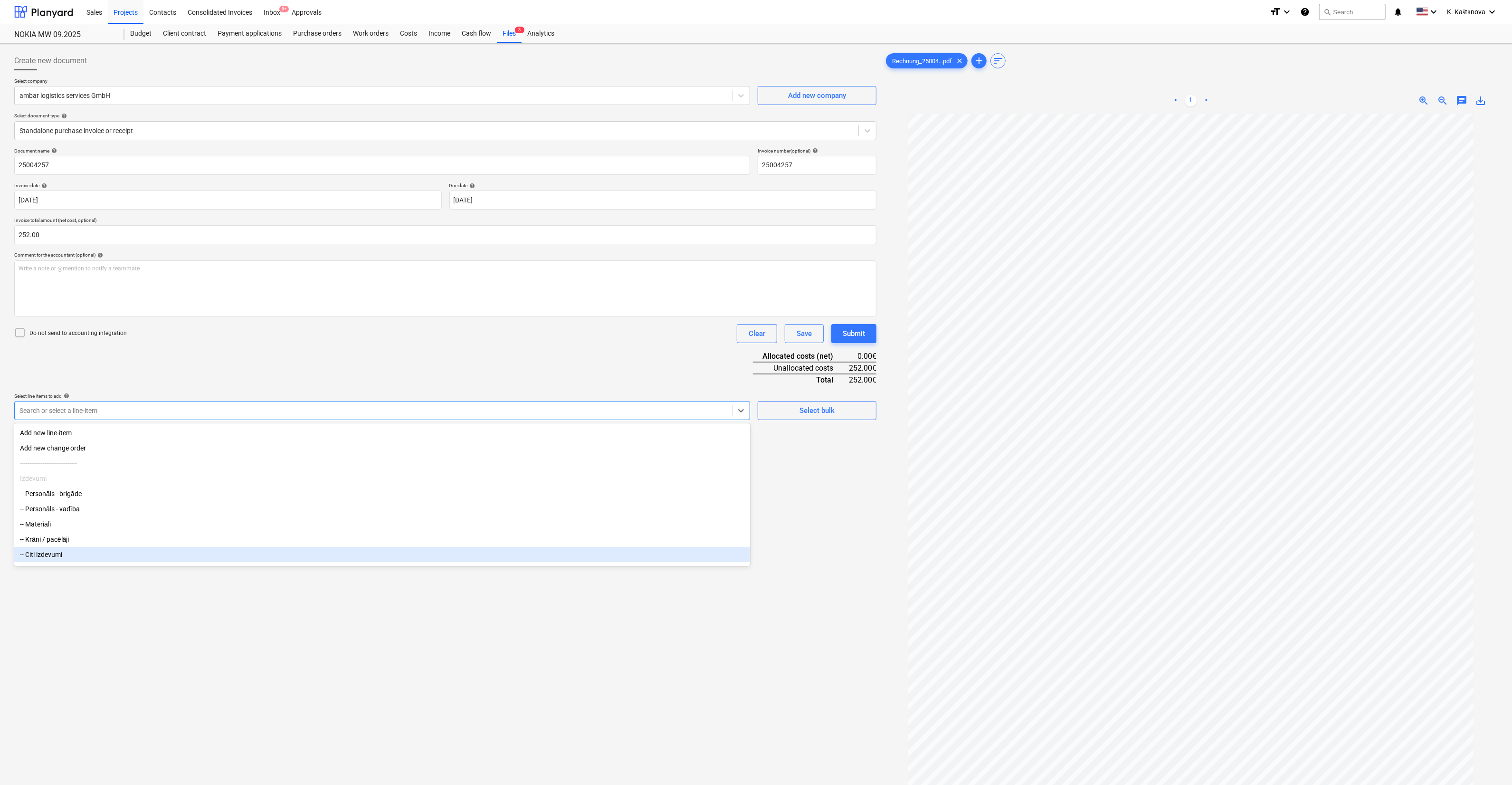
click at [54, 556] on div "-- Citi izdevumi" at bounding box center [382, 554] width 736 height 15
click at [712, 620] on div "Create new document Select company ambar logistics services GmbH Add new compan…" at bounding box center [445, 462] width 870 height 829
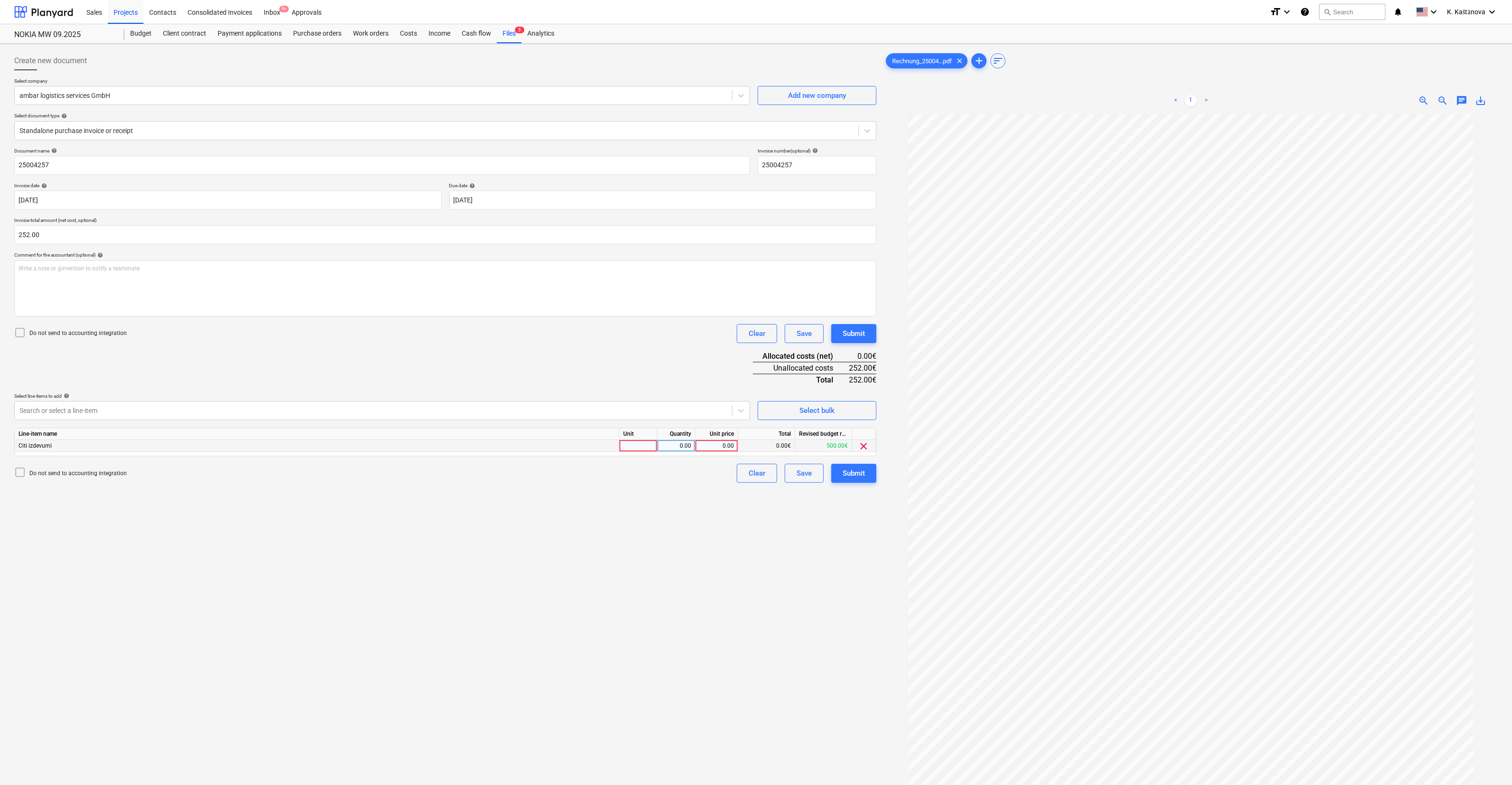
click at [645, 448] on div at bounding box center [639, 446] width 38 height 12
type input "Objekts"
type input "252"
click at [654, 528] on div "Create new document Select company ambar logistics services GmbH Add new compan…" at bounding box center [445, 462] width 870 height 829
click at [802, 474] on div "Save" at bounding box center [804, 473] width 15 height 12
